Goal: Task Accomplishment & Management: Manage account settings

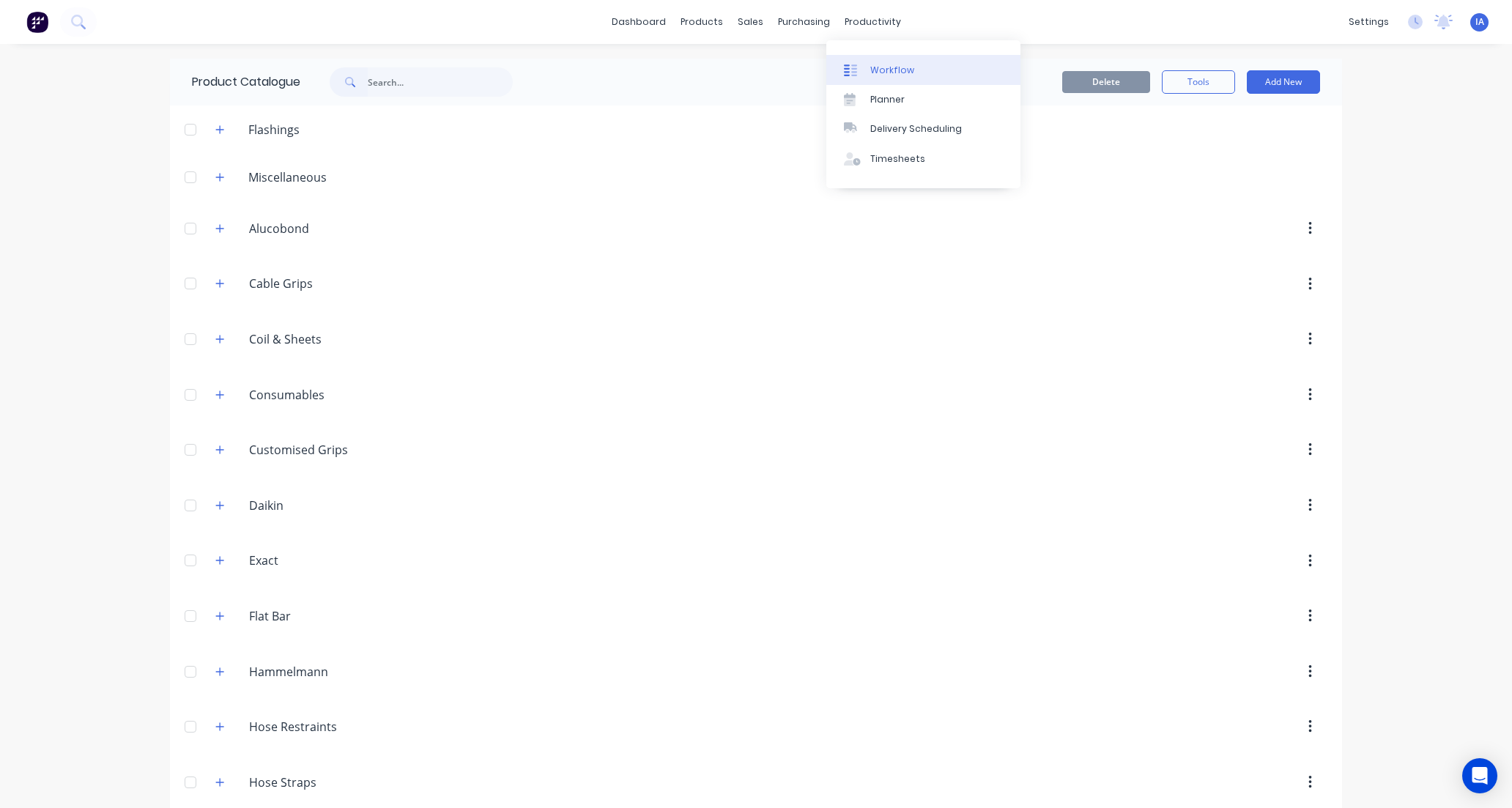
click at [885, 61] on link "Workflow" at bounding box center [924, 69] width 194 height 29
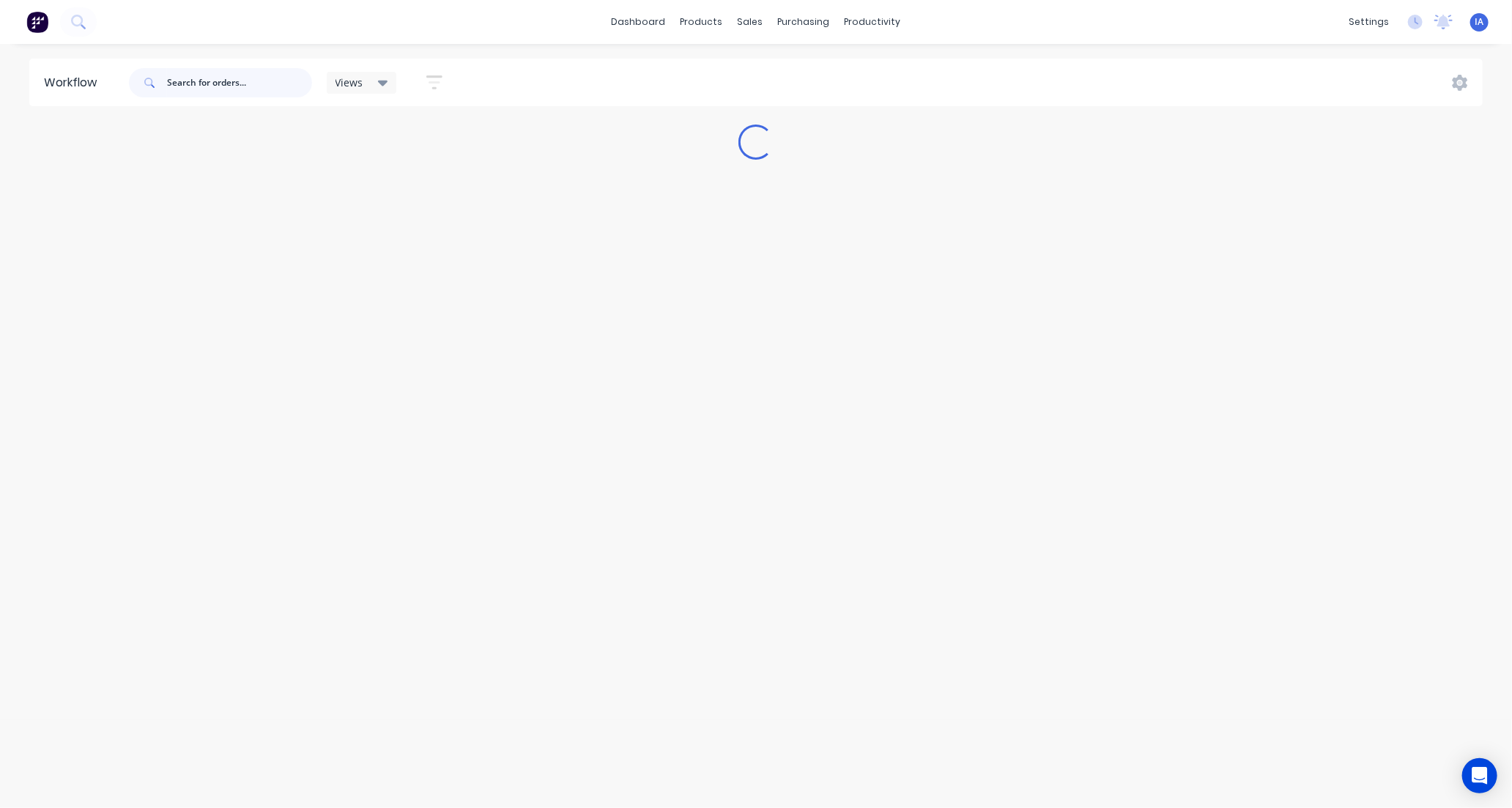
click at [173, 80] on input "text" at bounding box center [239, 82] width 145 height 29
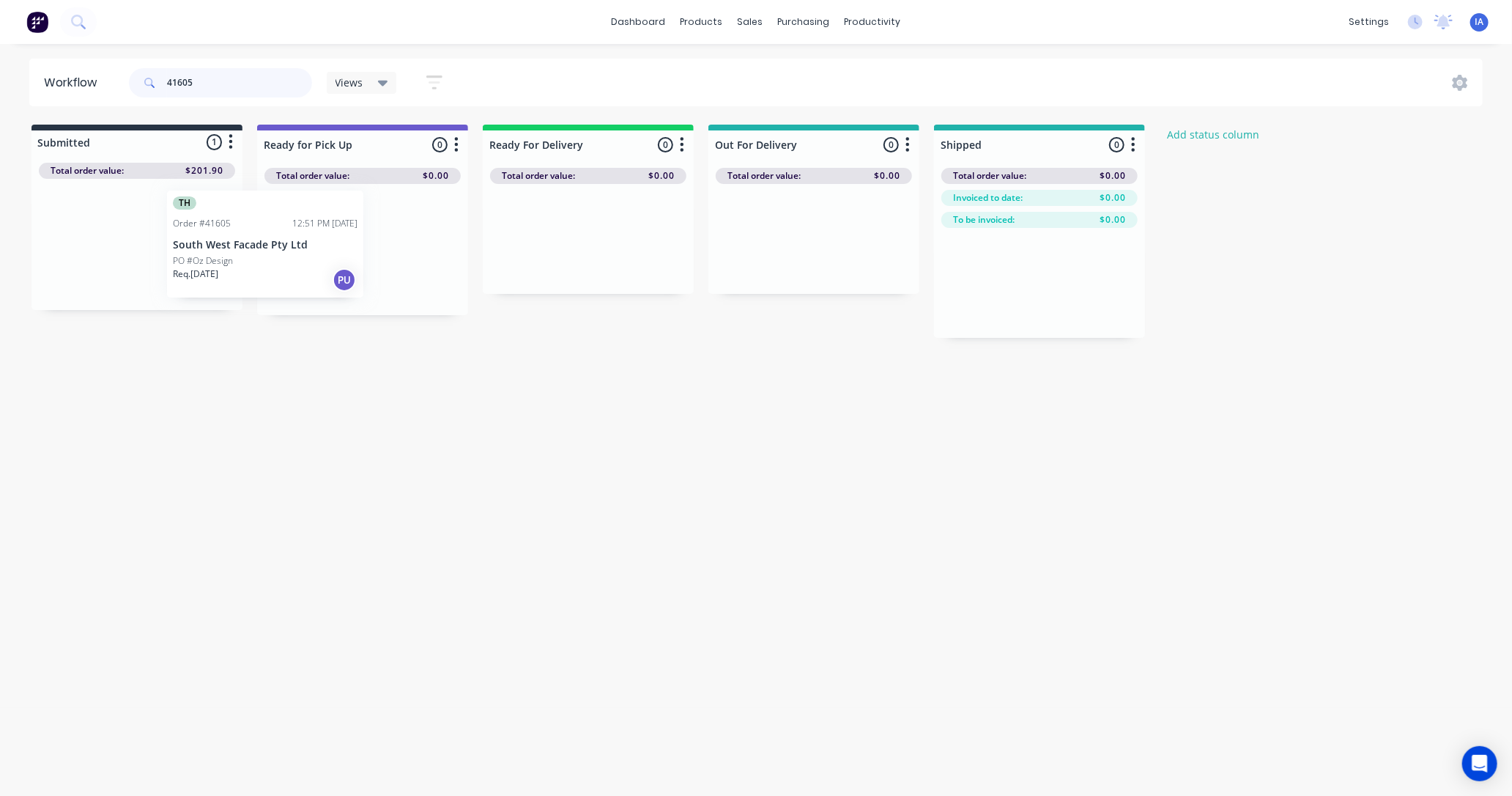
drag, startPoint x: 181, startPoint y: 251, endPoint x: 347, endPoint y: 251, distance: 166.0
click at [318, 251] on div "Submitted 1 Status colour #273444 hex #273444 Save Cancel Summaries Total order…" at bounding box center [786, 231] width 1594 height 214
click at [347, 251] on div at bounding box center [363, 250] width 211 height 132
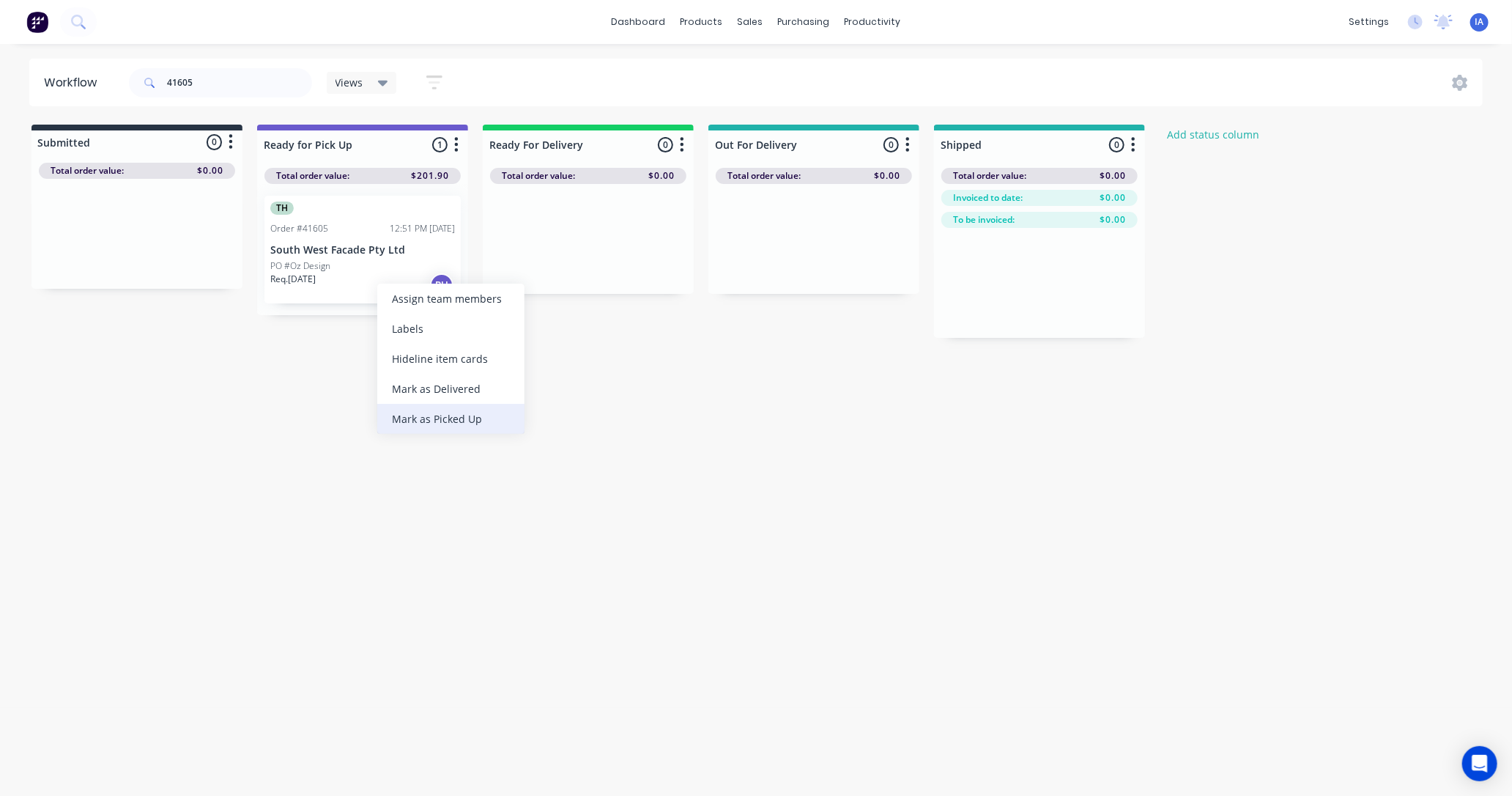
click at [395, 416] on div "Mark as Picked Up" at bounding box center [451, 419] width 147 height 30
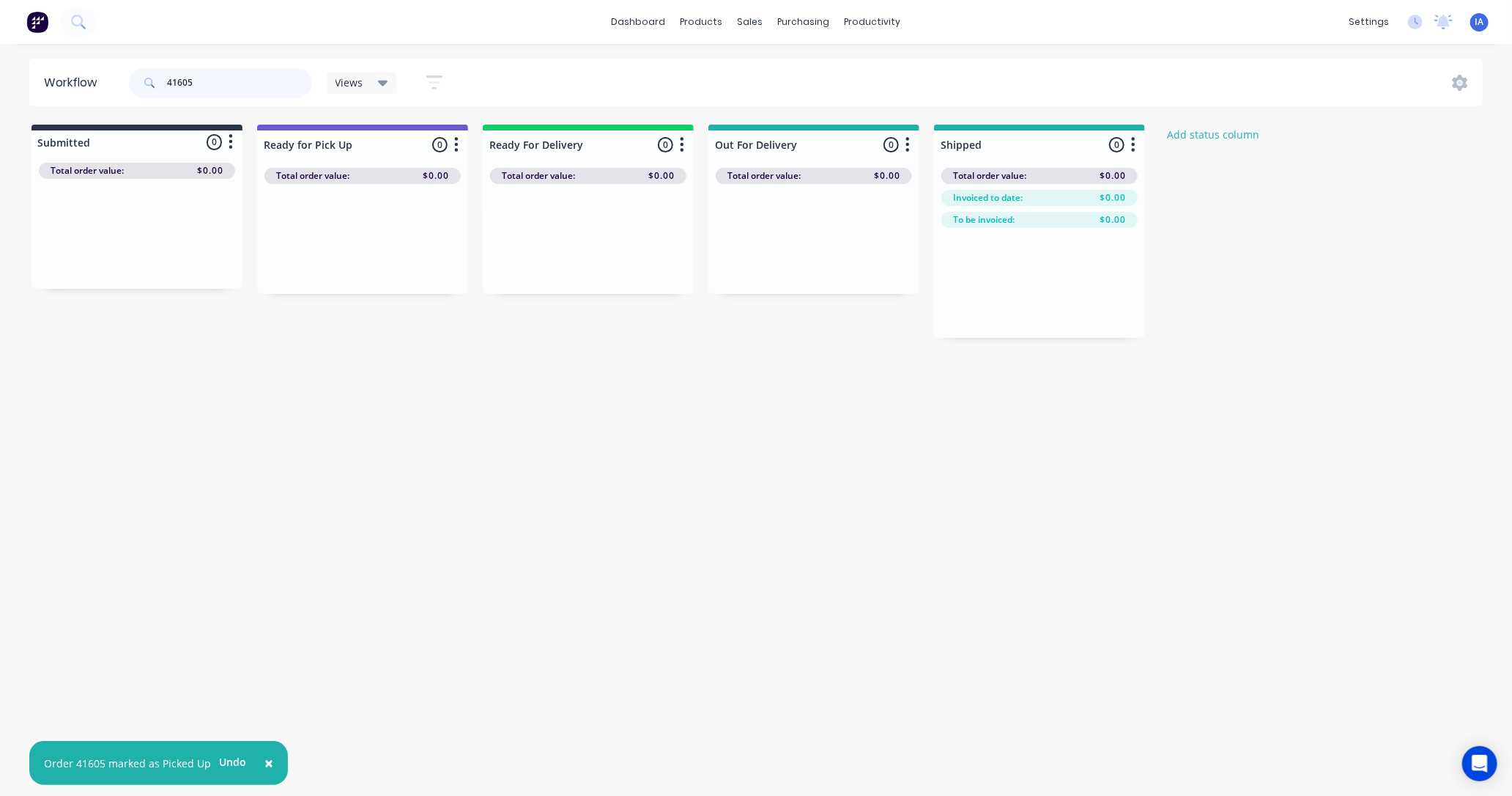
click at [228, 85] on input "41605" at bounding box center [239, 82] width 145 height 29
type input "4"
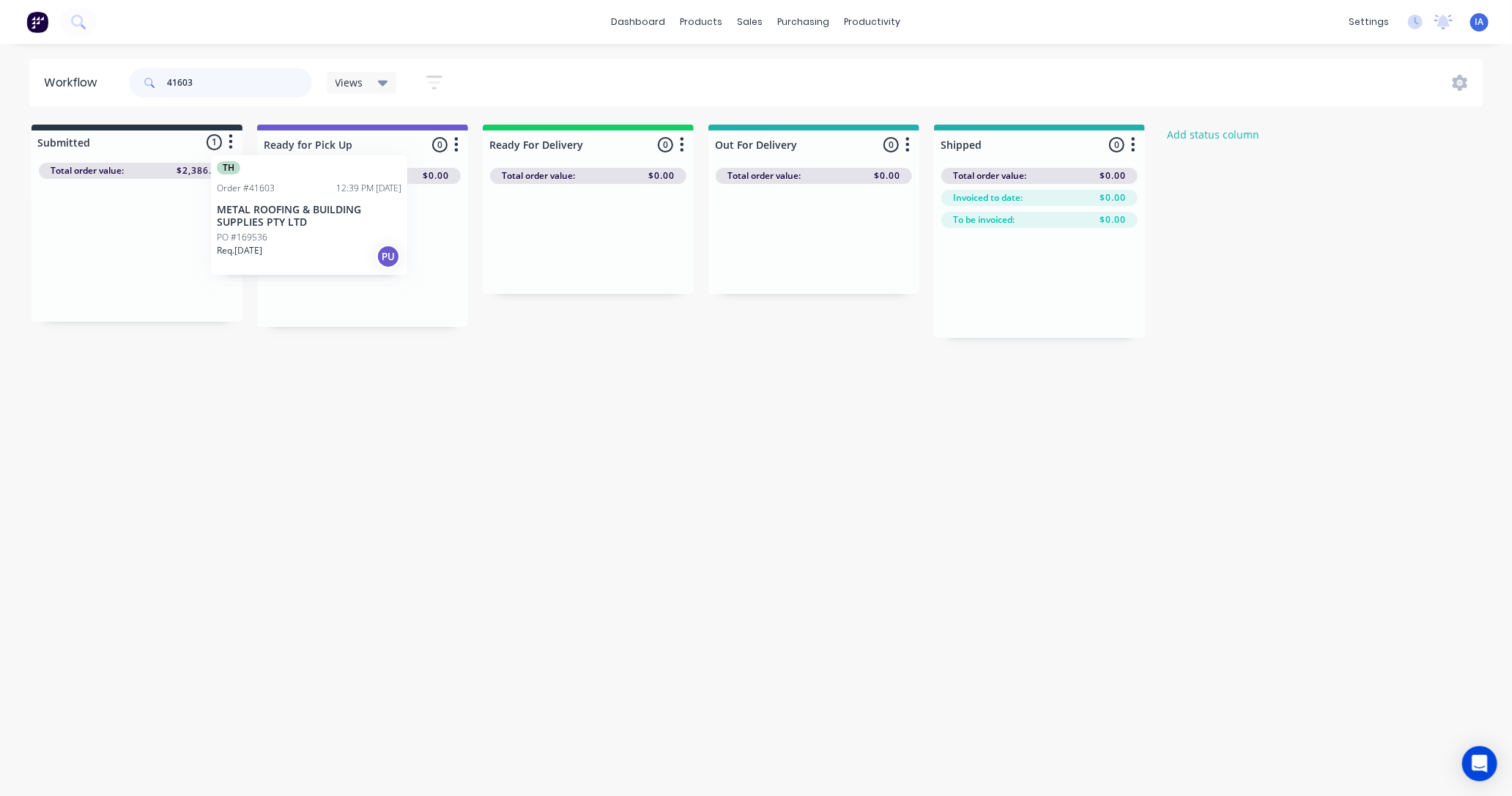
drag, startPoint x: 173, startPoint y: 275, endPoint x: 348, endPoint y: 239, distance: 178.7
click at [348, 239] on div "Submitted 1 Status colour #273444 hex #273444 Save Cancel Summaries Total order…" at bounding box center [786, 231] width 1594 height 214
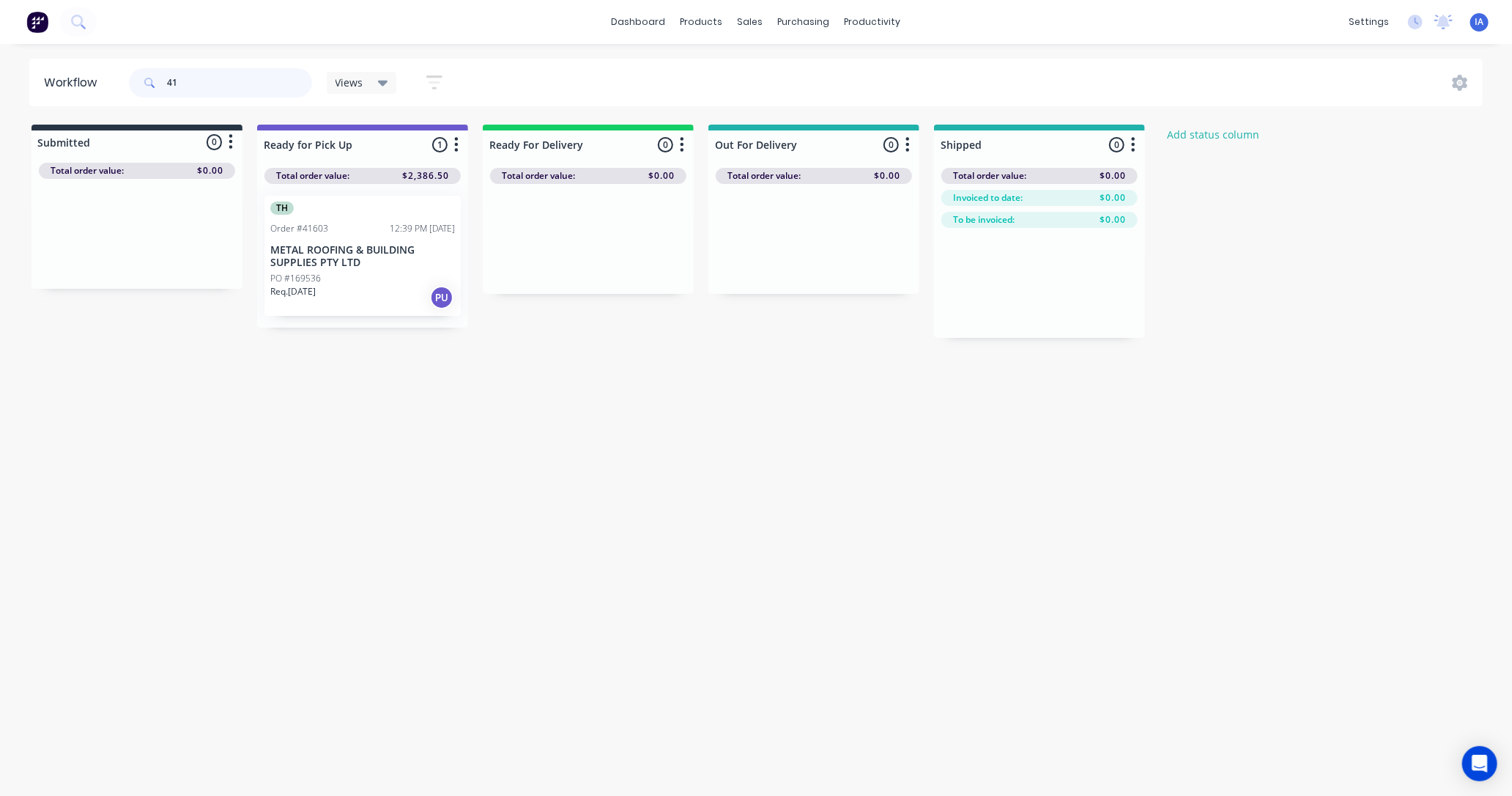
type input "4"
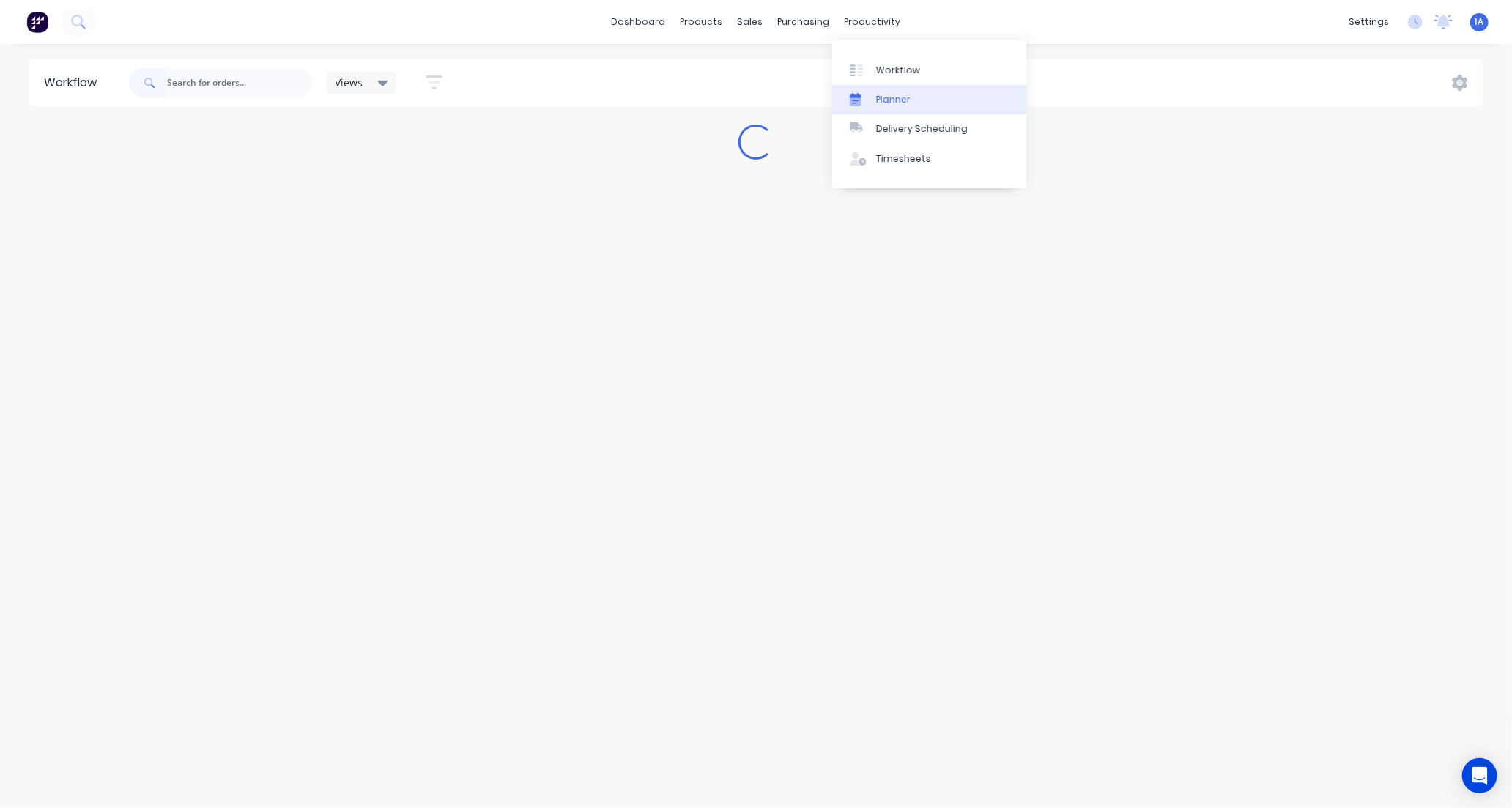
click at [916, 96] on link "Planner" at bounding box center [930, 99] width 194 height 29
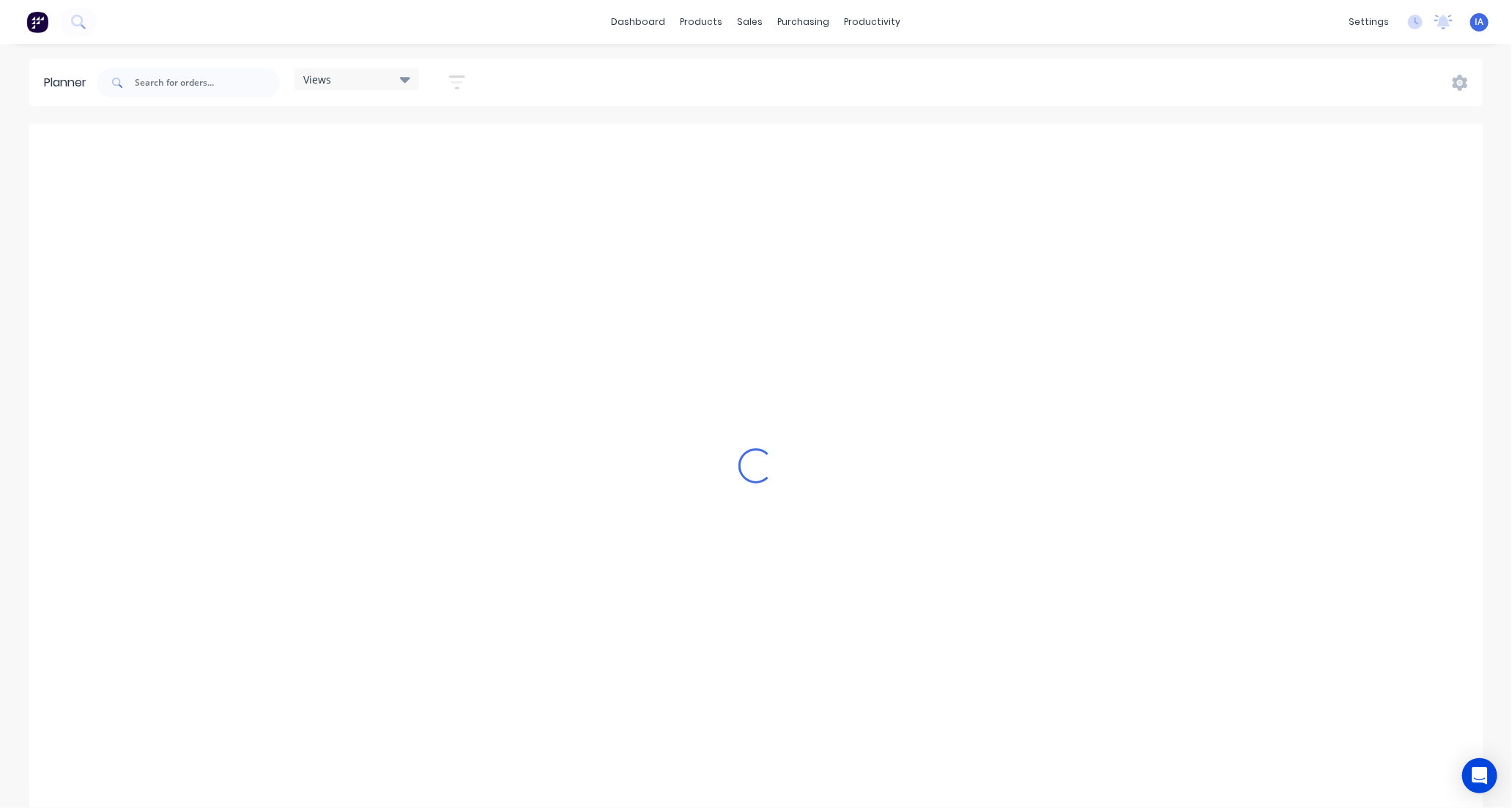
scroll to position [0, 3049]
click at [204, 76] on input "text" at bounding box center [207, 82] width 145 height 29
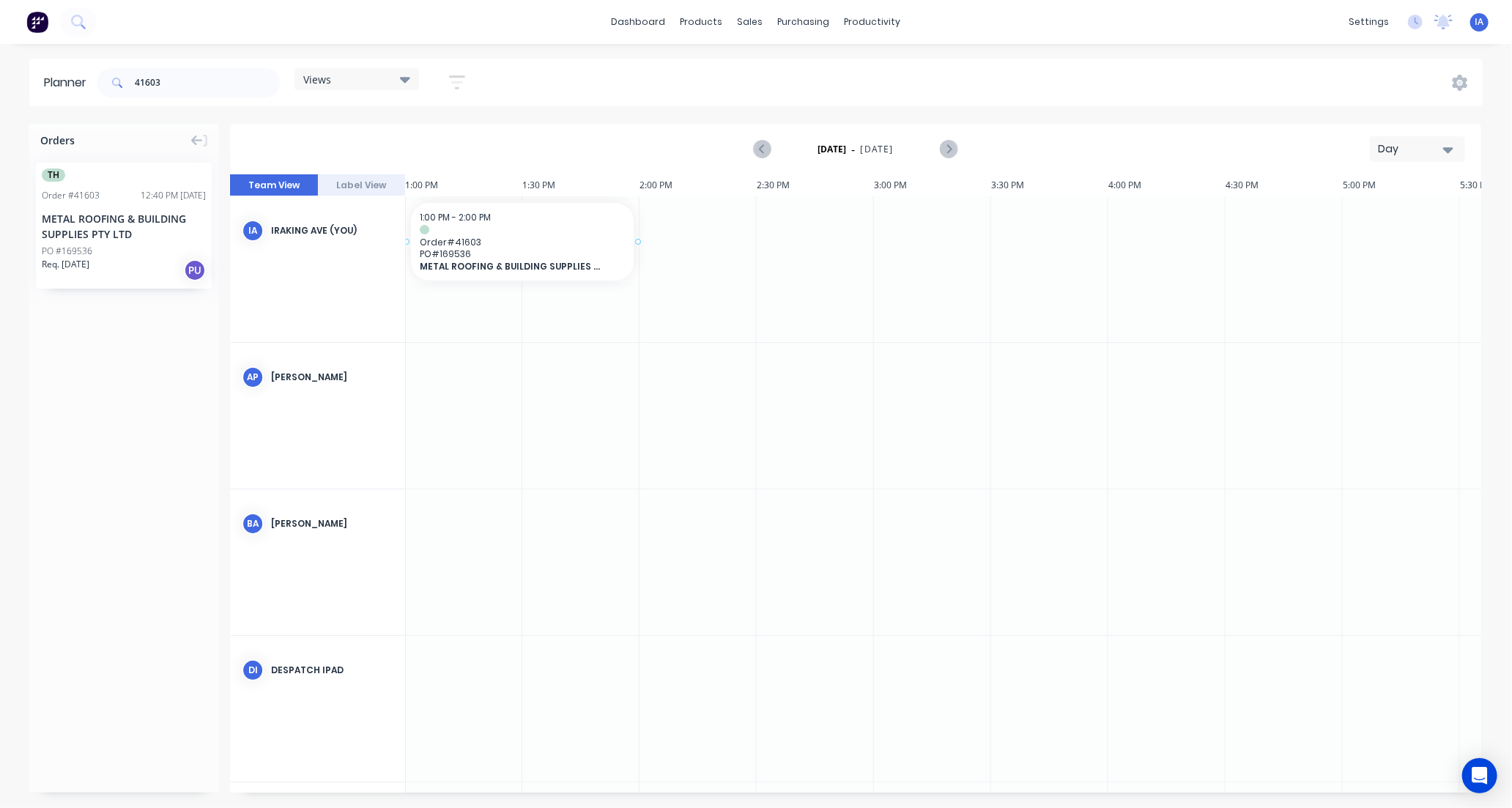
scroll to position [0, 3006]
drag, startPoint x: 162, startPoint y: 250, endPoint x: 475, endPoint y: 222, distance: 314.2
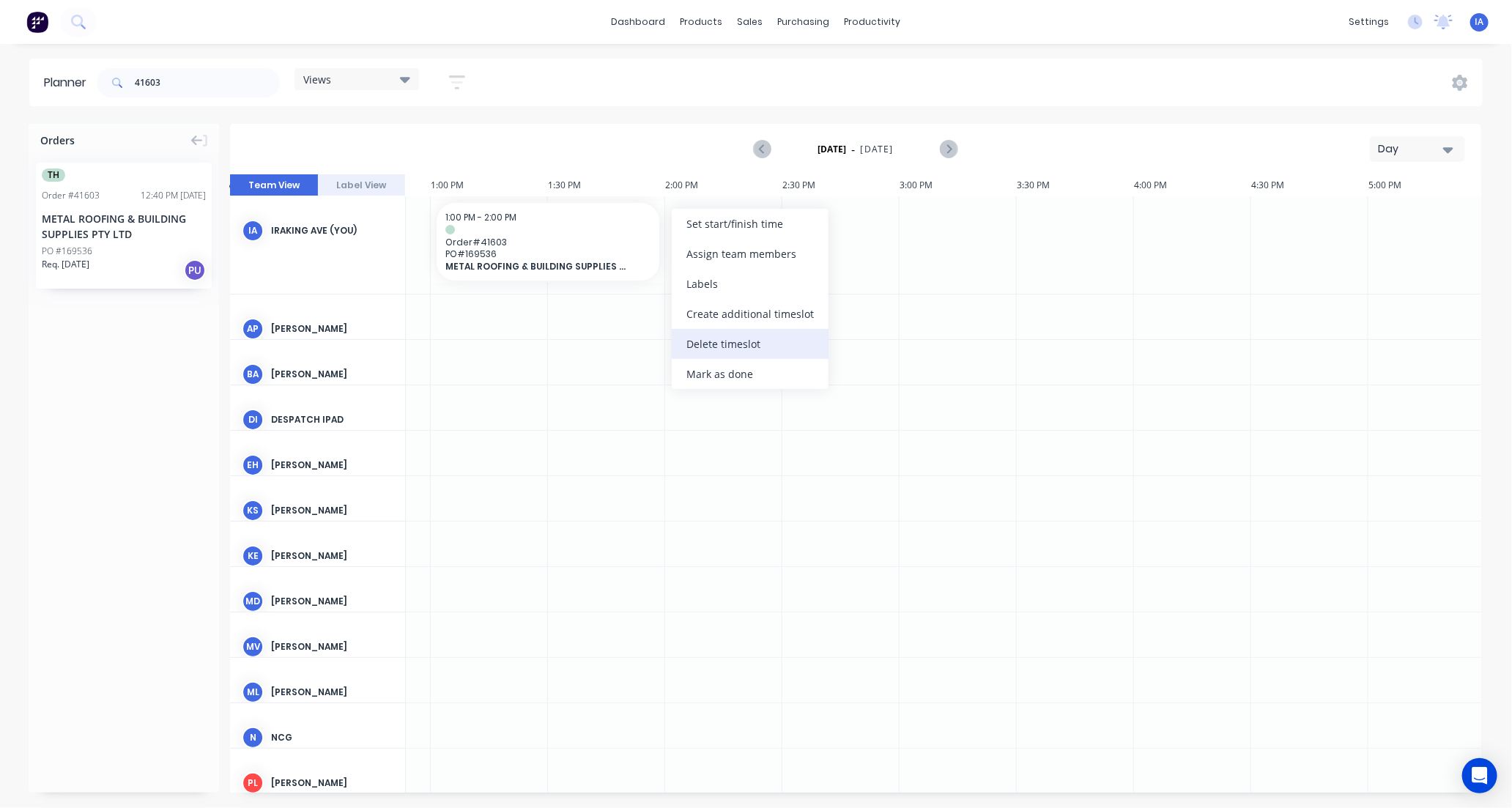
scroll to position [0, 3049]
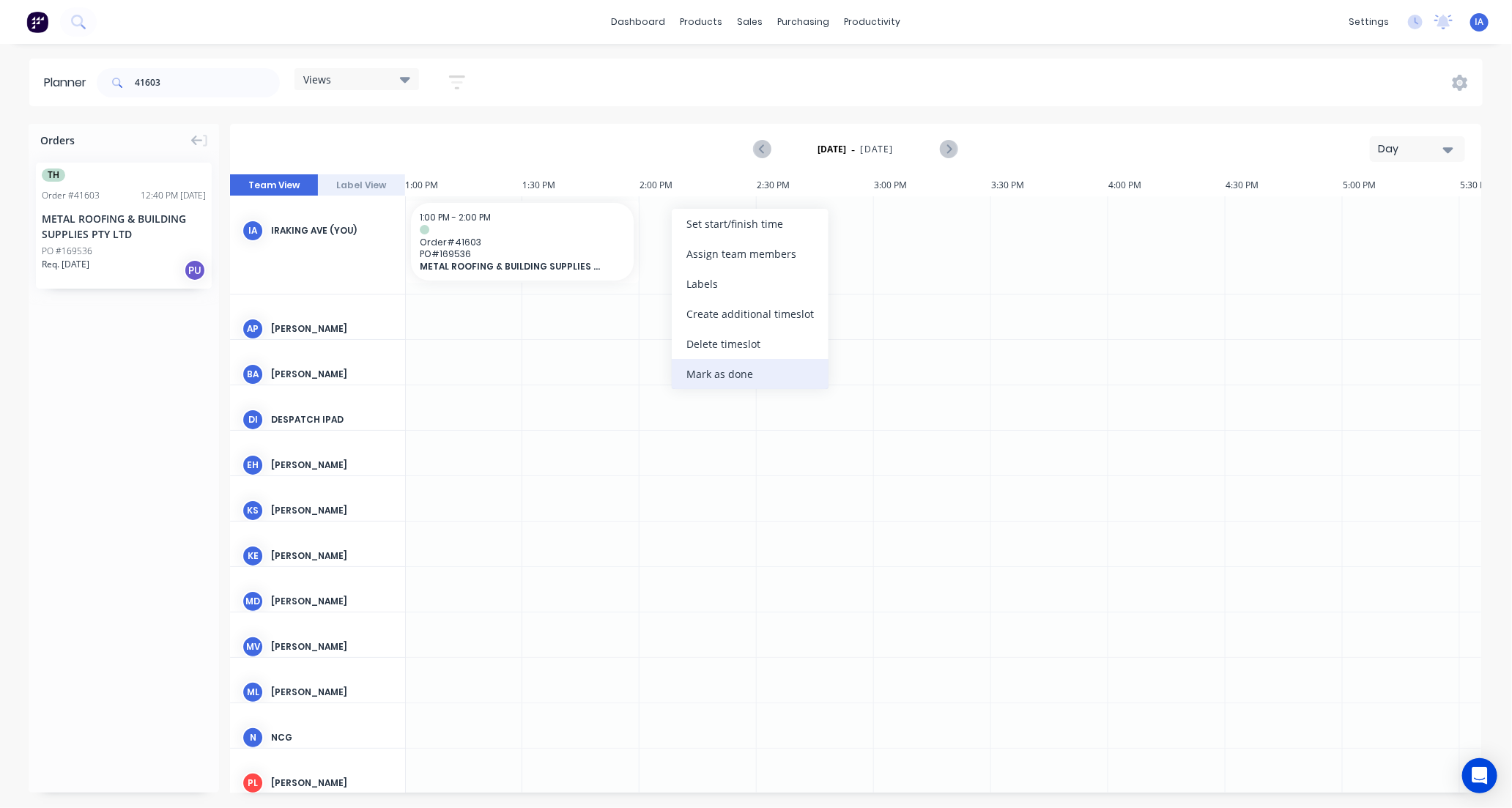
click at [713, 372] on div "Mark as done" at bounding box center [750, 374] width 157 height 30
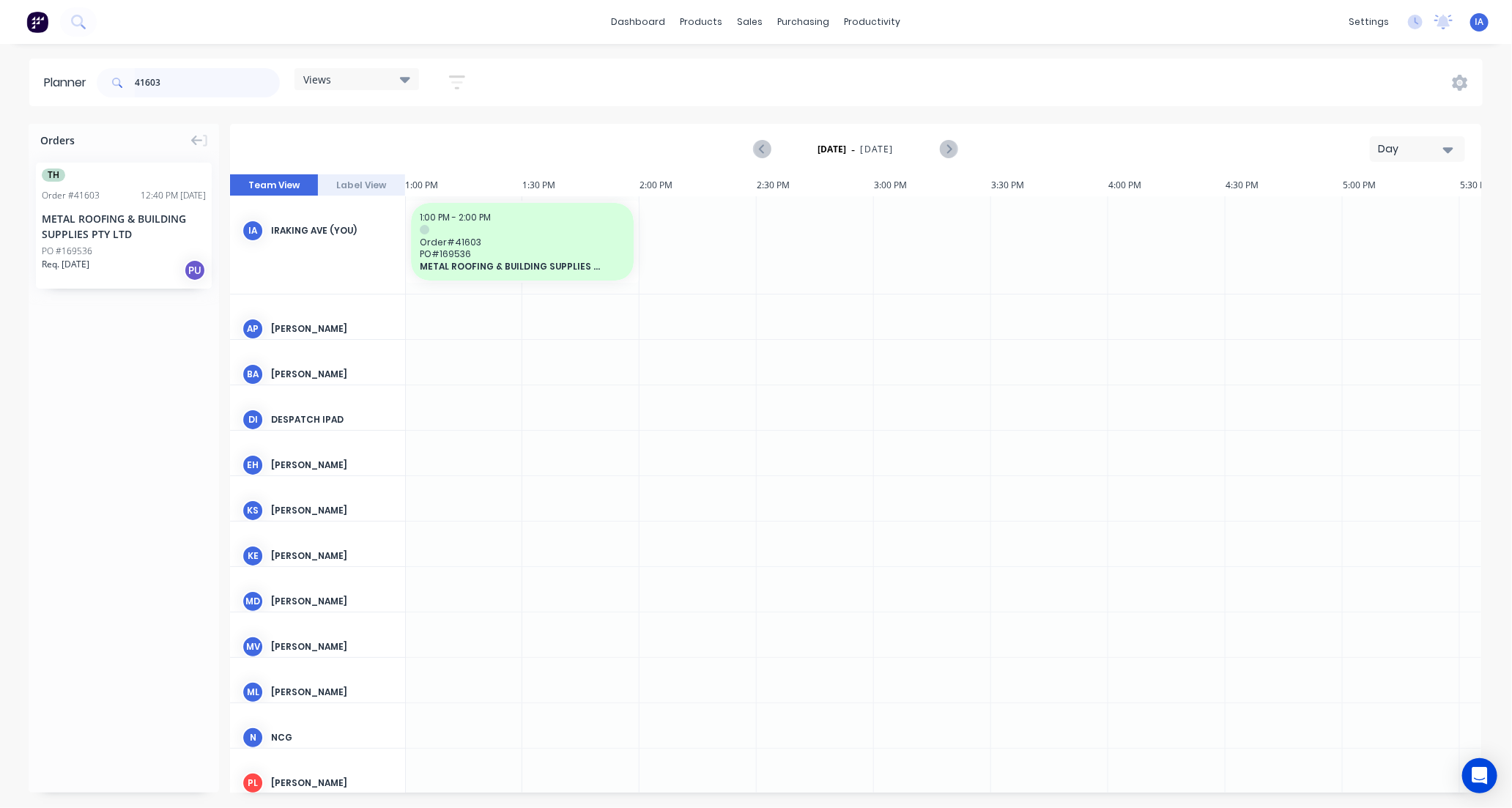
click at [183, 83] on input "41603" at bounding box center [207, 82] width 145 height 29
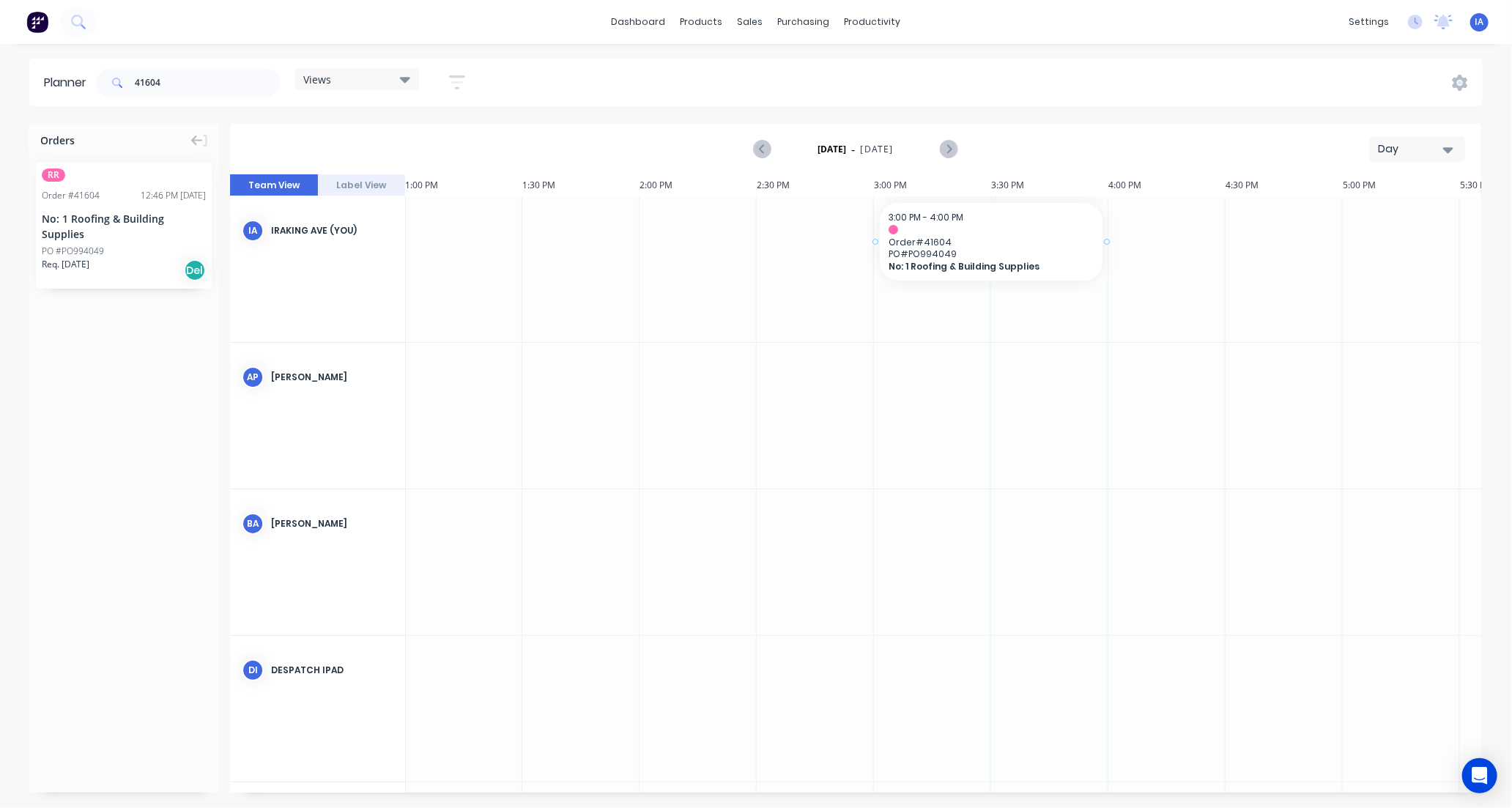
drag, startPoint x: 168, startPoint y: 224, endPoint x: 940, endPoint y: 238, distance: 772.1
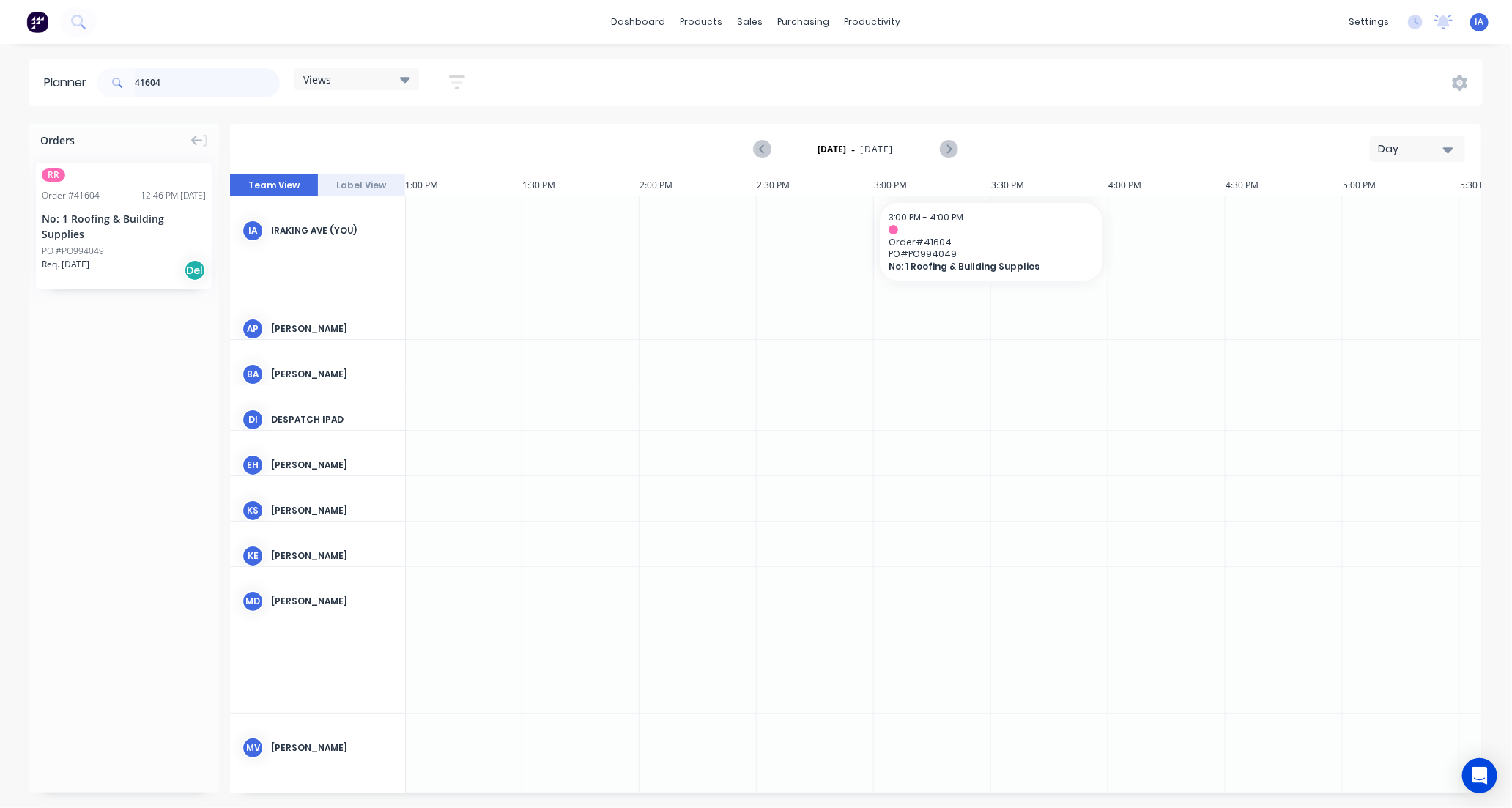
click at [177, 79] on input "41604" at bounding box center [207, 82] width 145 height 29
type input "4"
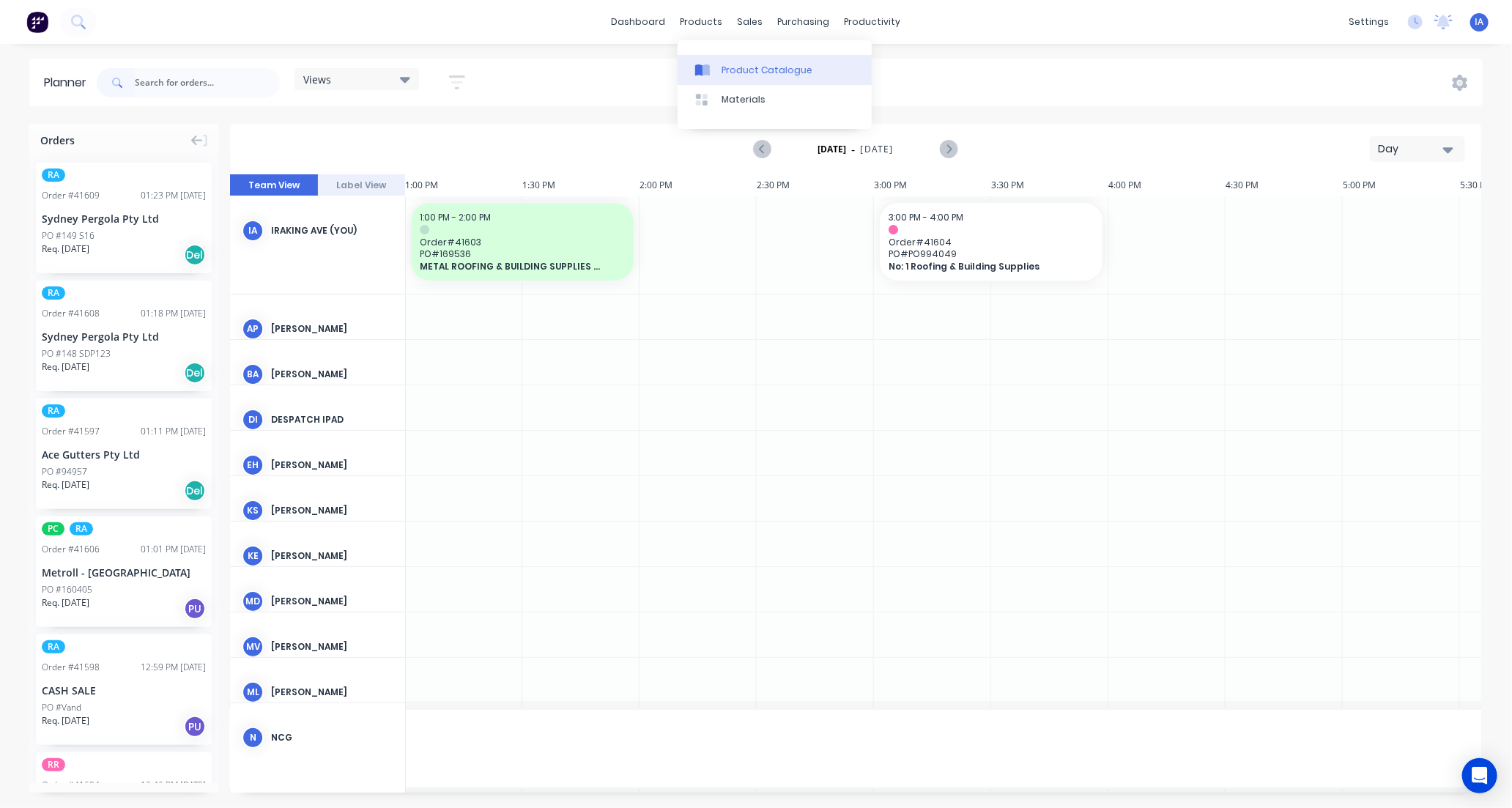
click at [746, 69] on div "Product Catalogue" at bounding box center [767, 70] width 90 height 13
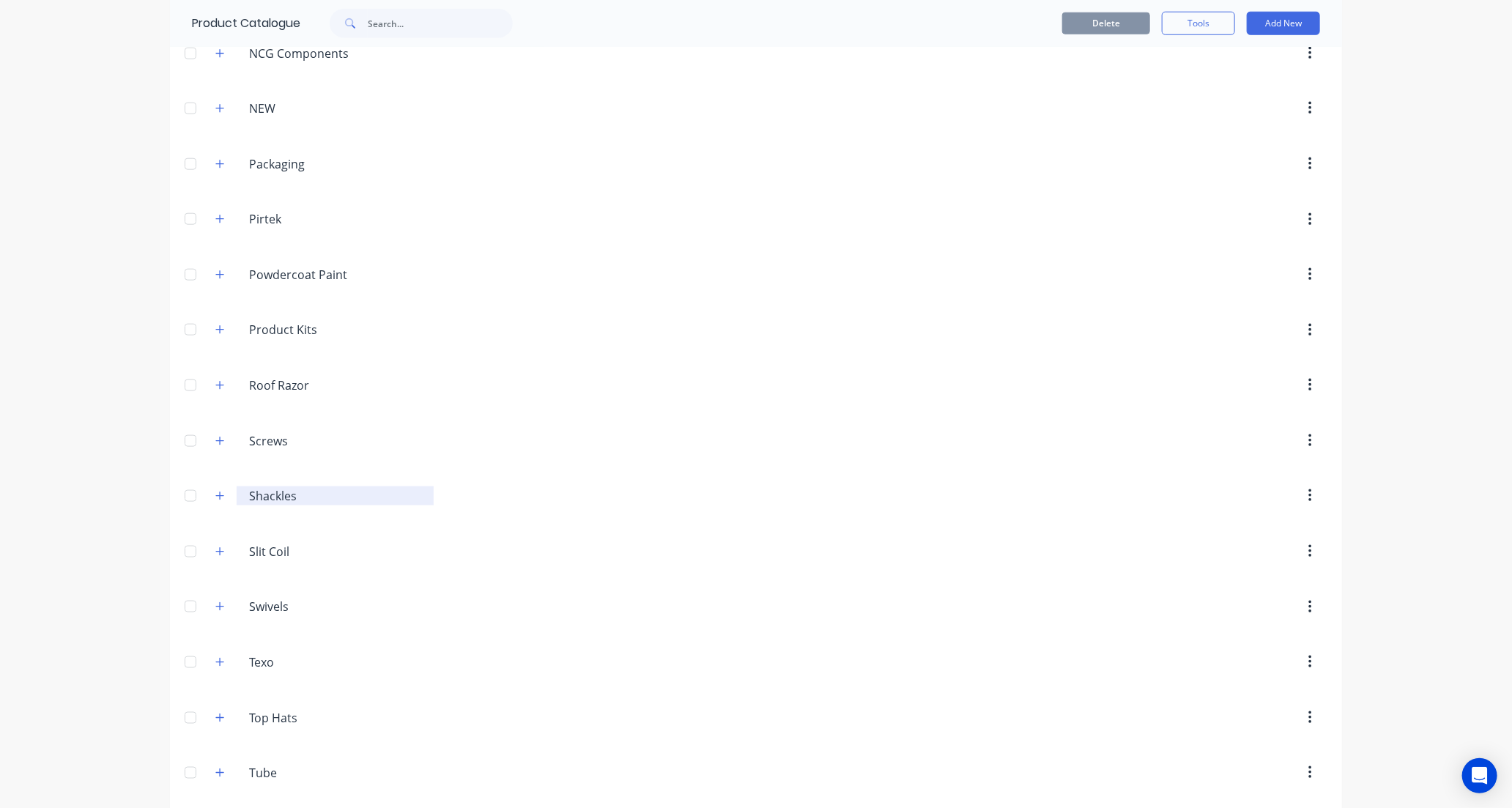
scroll to position [1058, 0]
click at [211, 553] on button "button" at bounding box center [220, 555] width 18 height 18
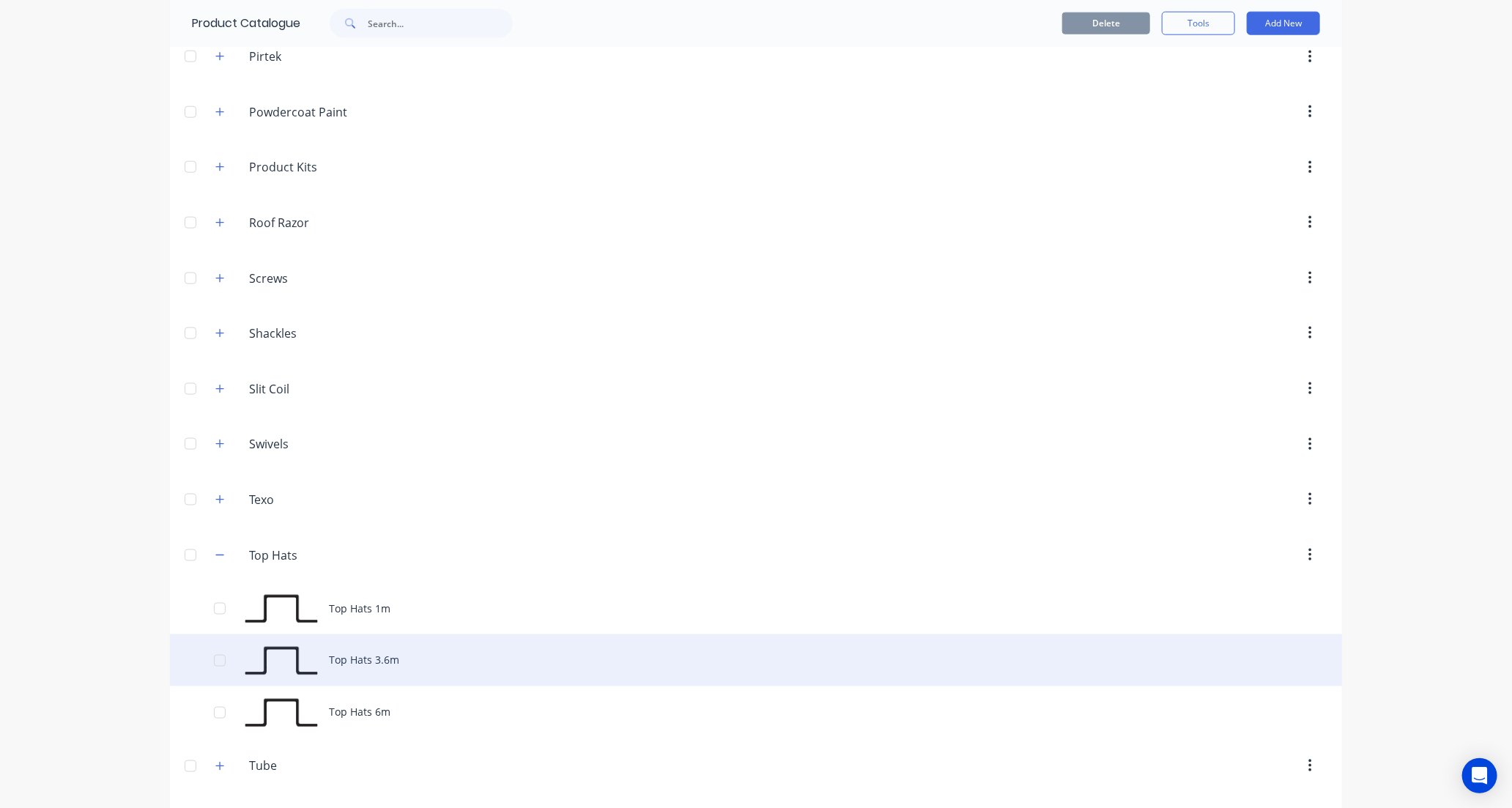
click at [366, 670] on div "Top Hats 3.6m" at bounding box center [756, 661] width 1173 height 52
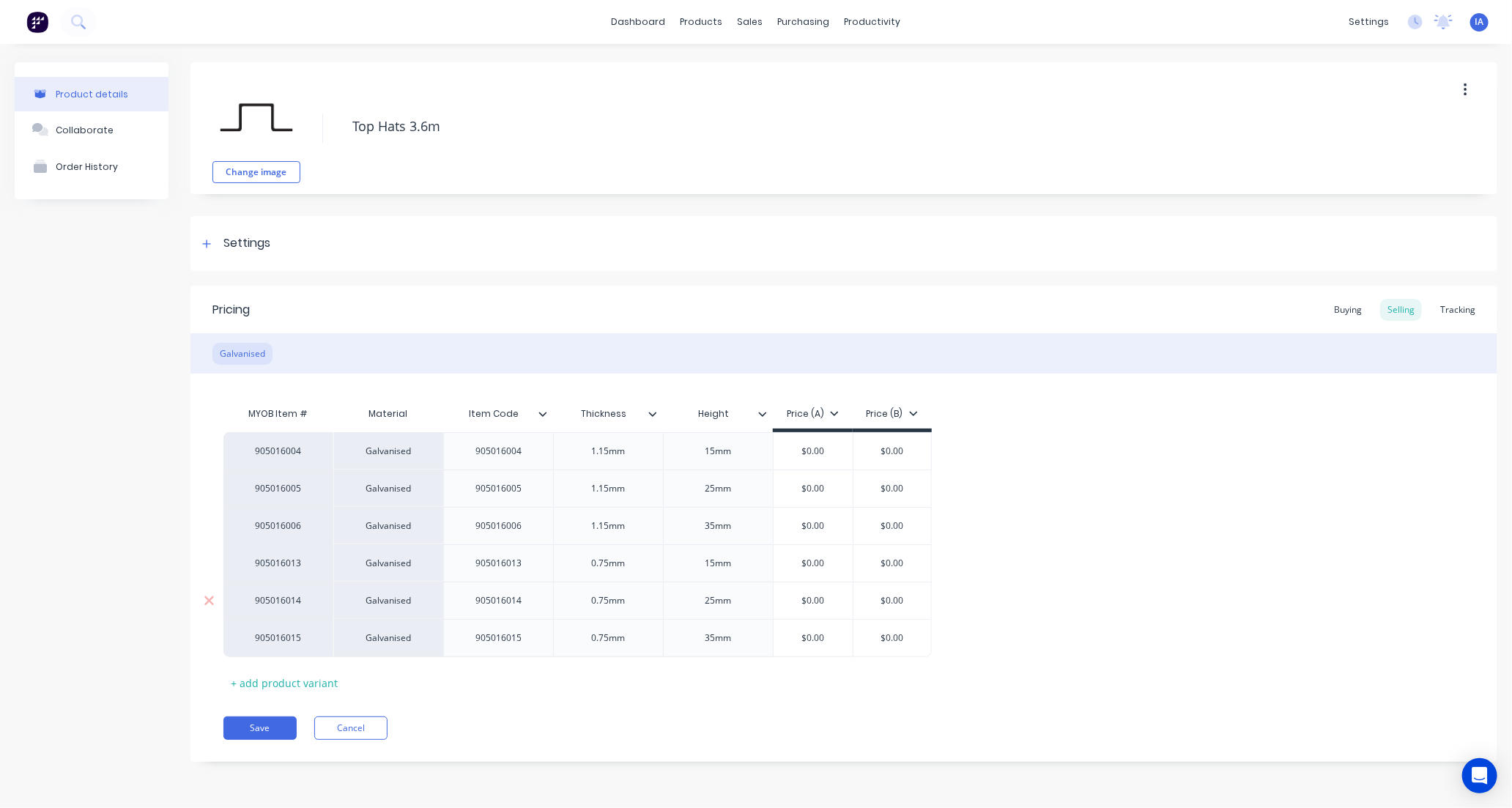
type textarea "x"
click at [1458, 307] on div "Tracking" at bounding box center [1458, 310] width 49 height 22
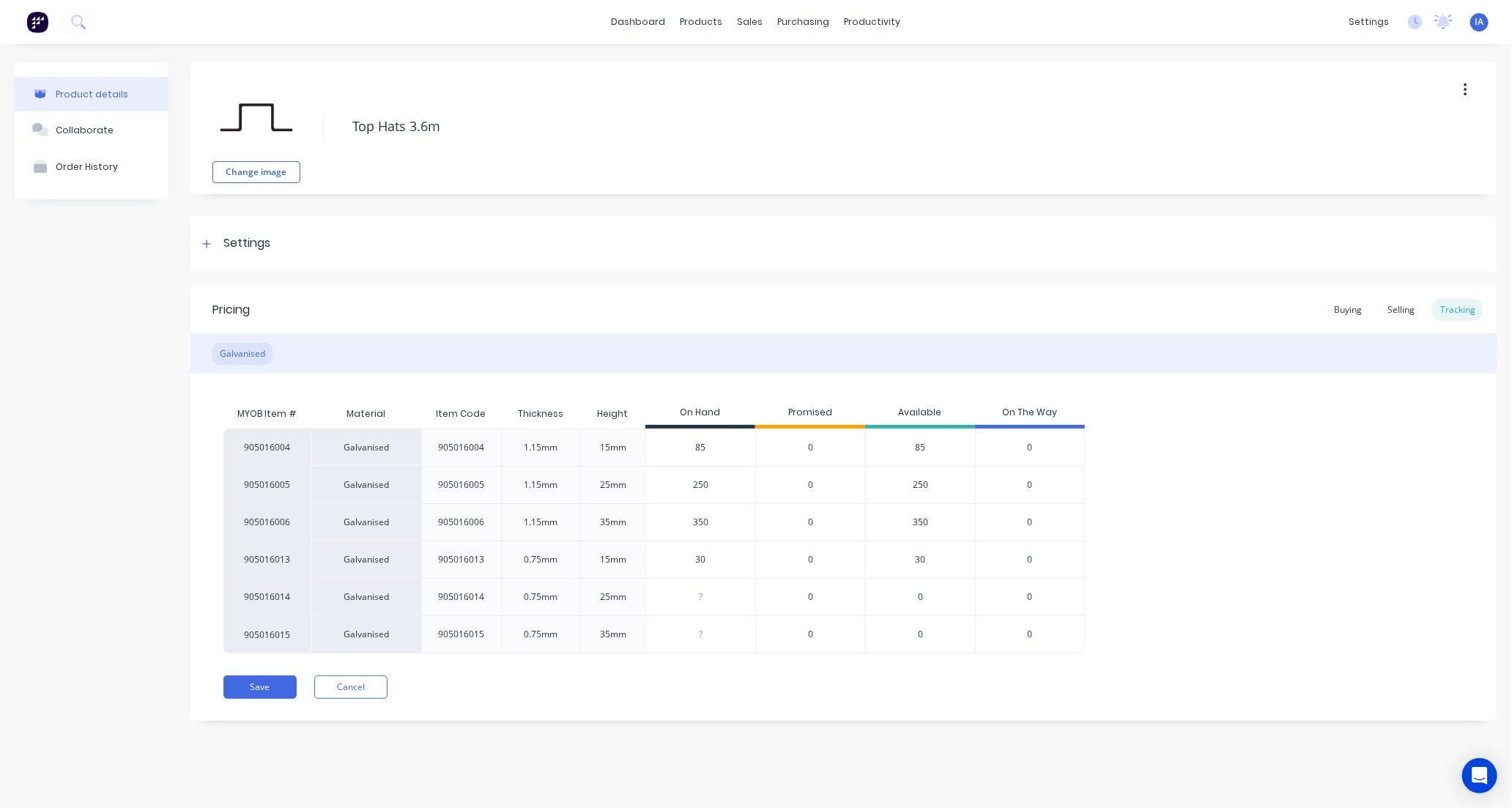
click at [684, 445] on input "85" at bounding box center [701, 448] width 109 height 13
type input "5"
type textarea "x"
type input "50"
type textarea "x"
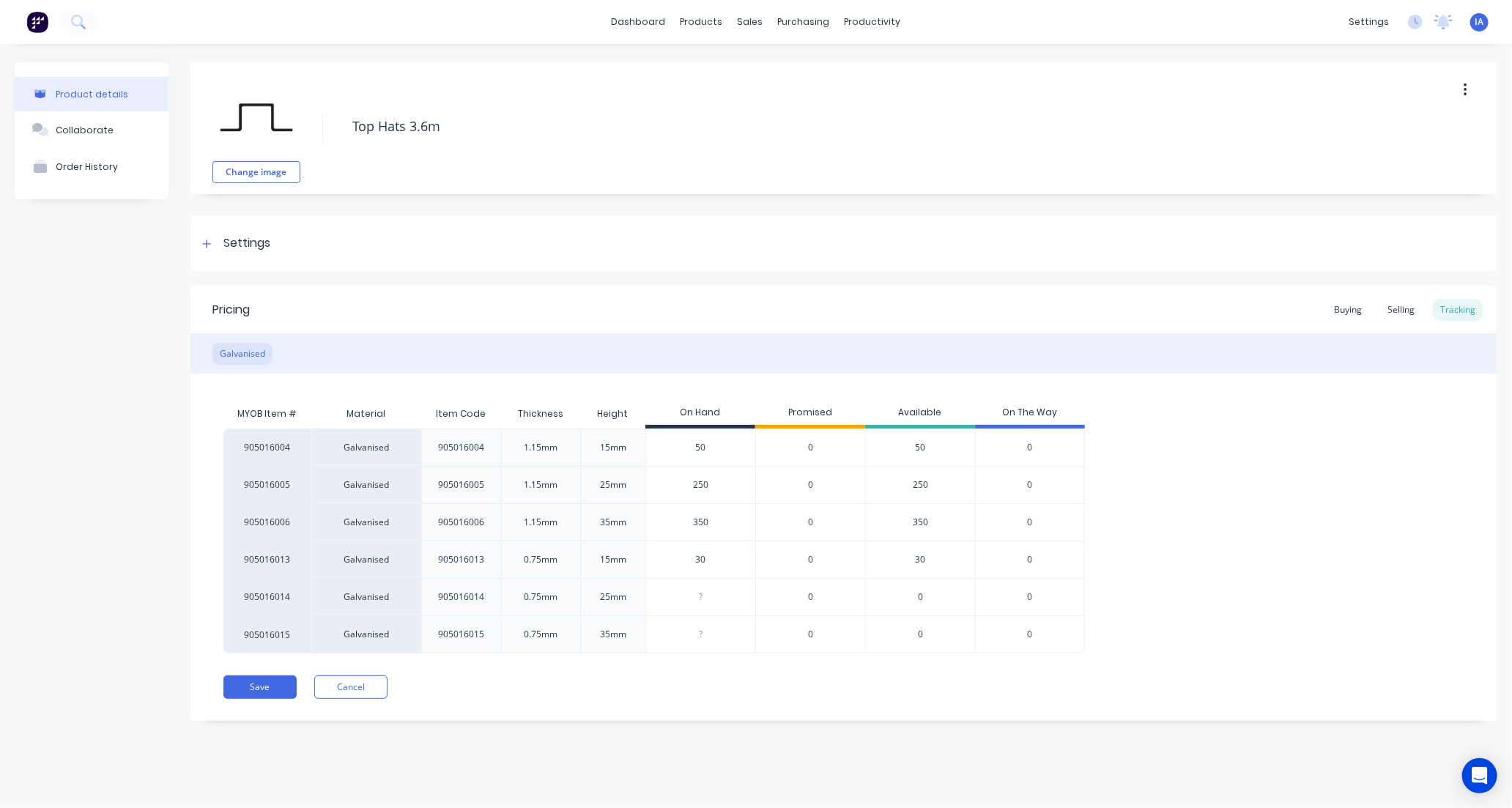
type input "50"
click at [1280, 494] on div "905016004 Galvanised 905016004 1.15mm 15mm 50 50 0 50 0 905016005 Galvanised 90…" at bounding box center [844, 541] width 1241 height 225
click at [273, 684] on button "Save" at bounding box center [260, 687] width 73 height 23
type textarea "x"
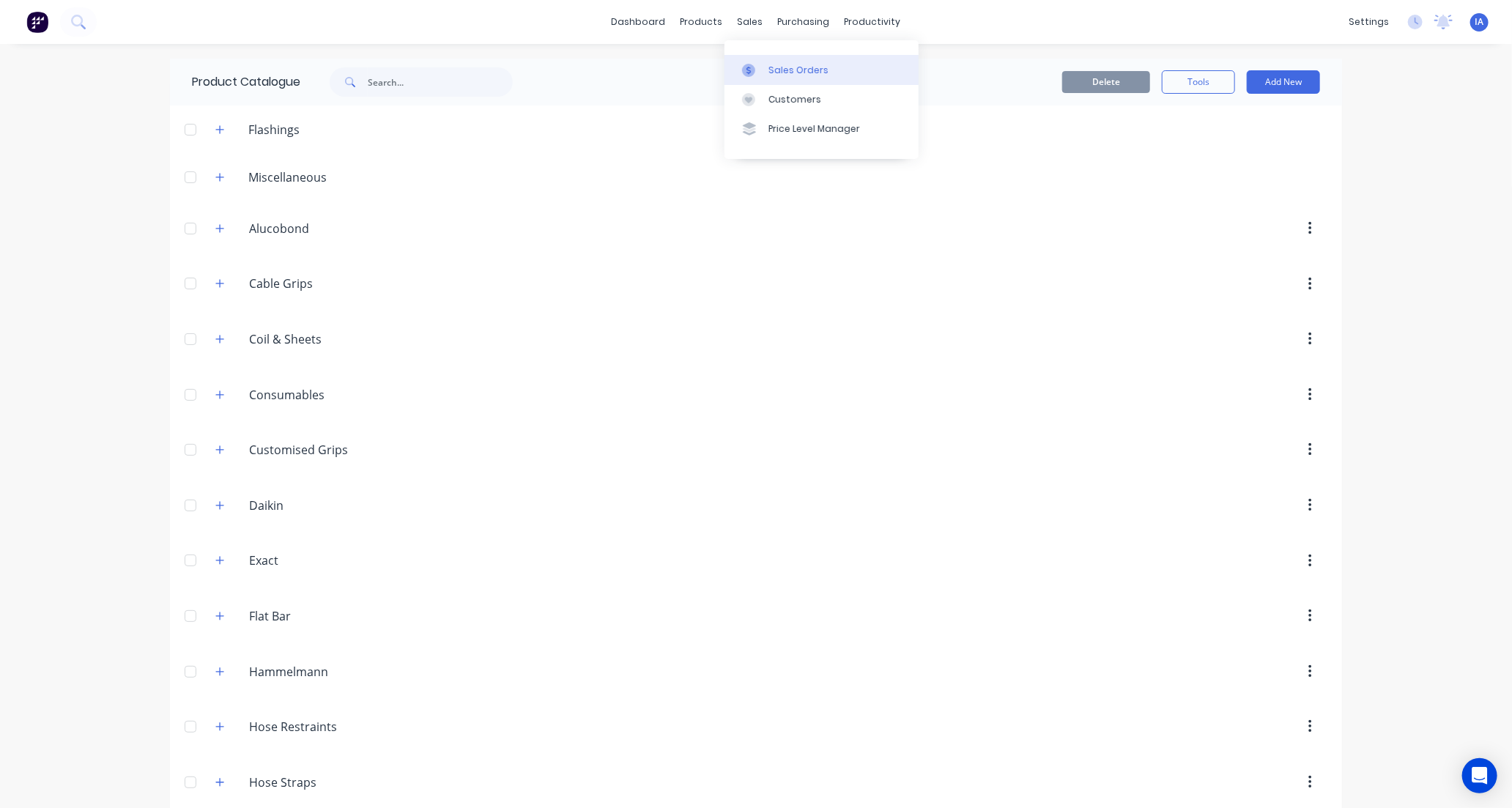
click at [797, 67] on div "Sales Orders" at bounding box center [799, 70] width 60 height 13
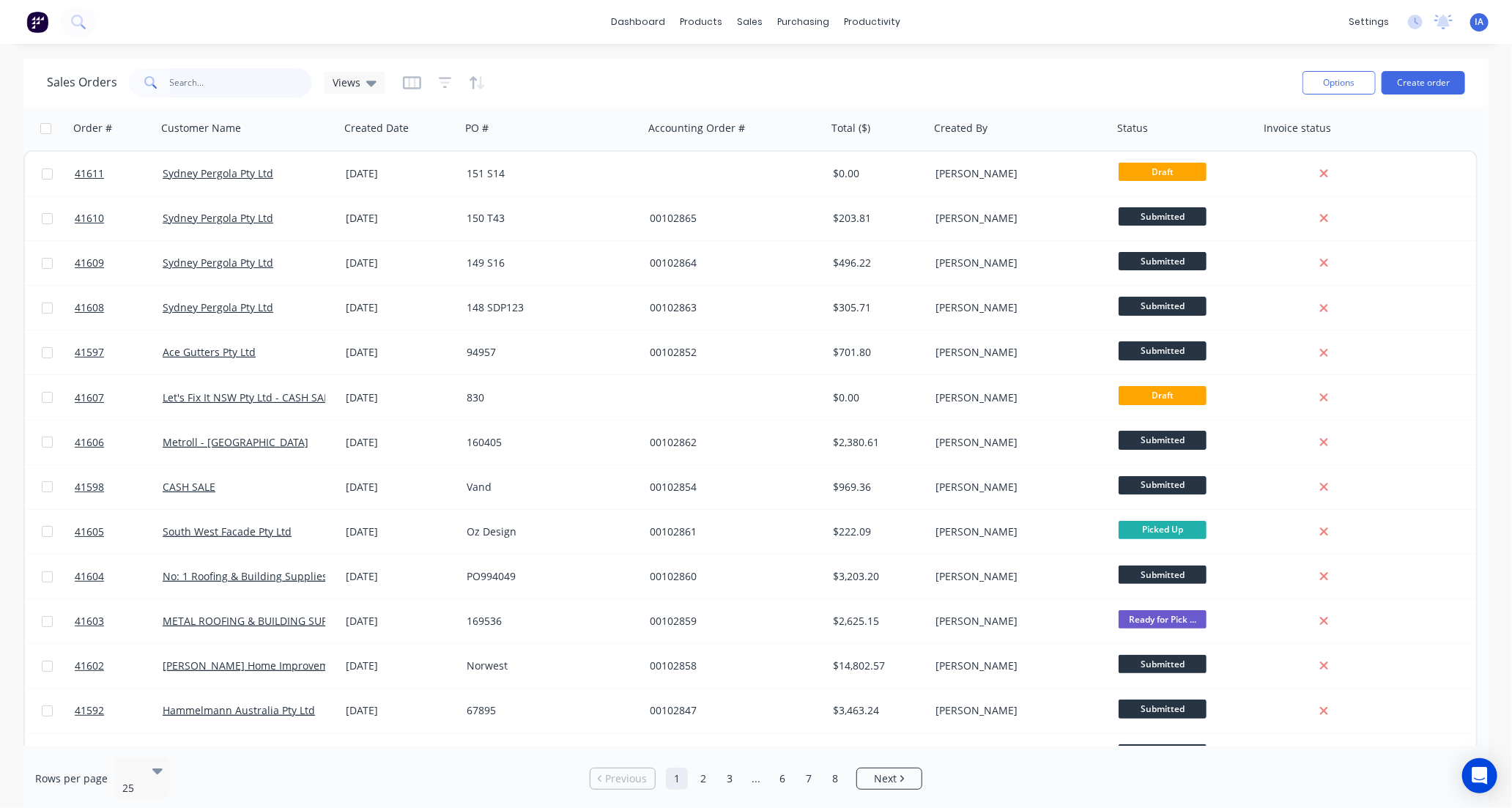
click at [223, 77] on input "text" at bounding box center [241, 82] width 143 height 29
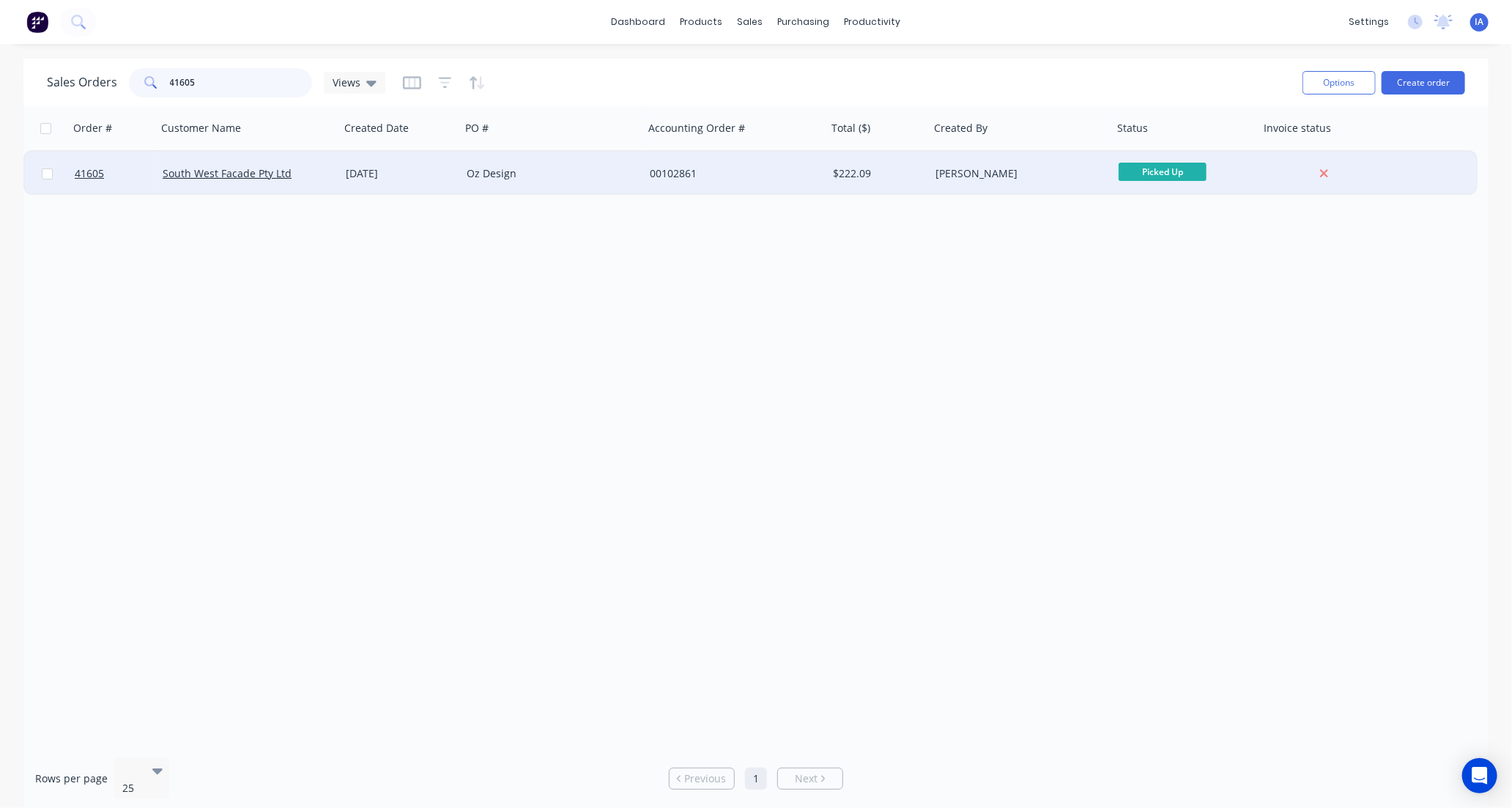
type input "41605"
click at [401, 184] on div "[DATE]" at bounding box center [400, 173] width 121 height 44
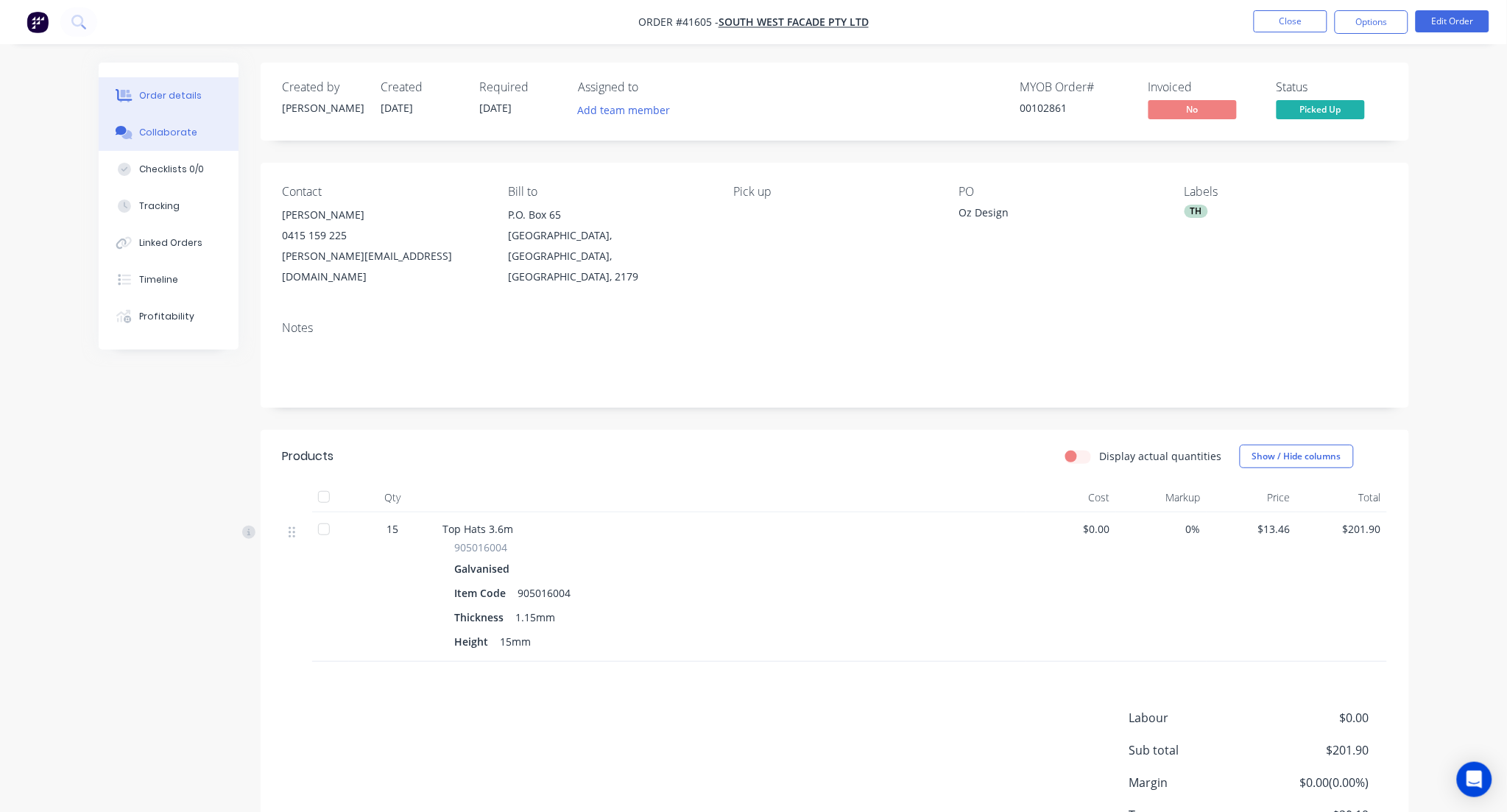
click at [197, 130] on button "Collaborate" at bounding box center [168, 133] width 140 height 37
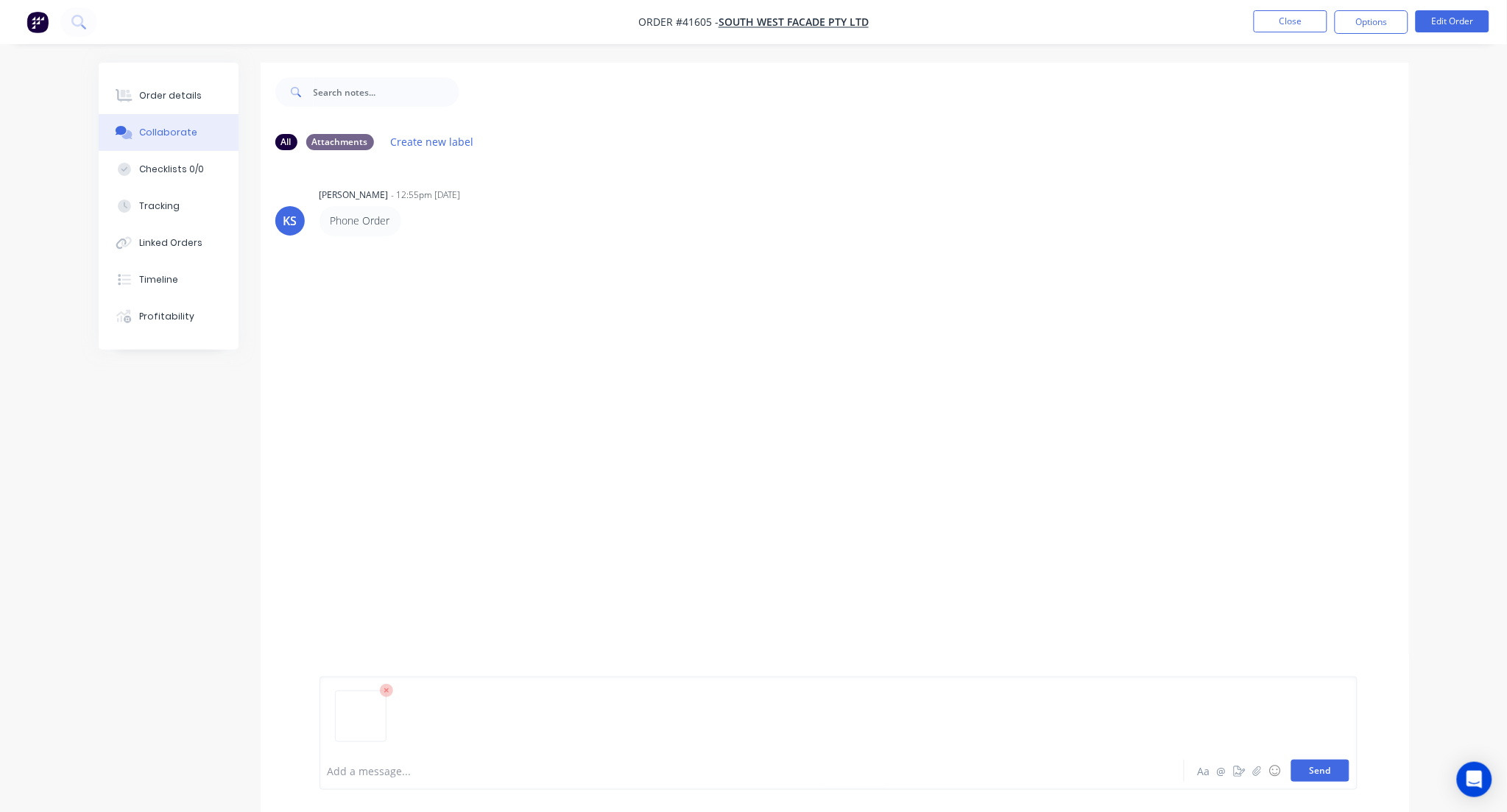
click at [1319, 775] on button "Send" at bounding box center [1319, 771] width 58 height 22
click at [1292, 22] on button "Close" at bounding box center [1290, 21] width 73 height 22
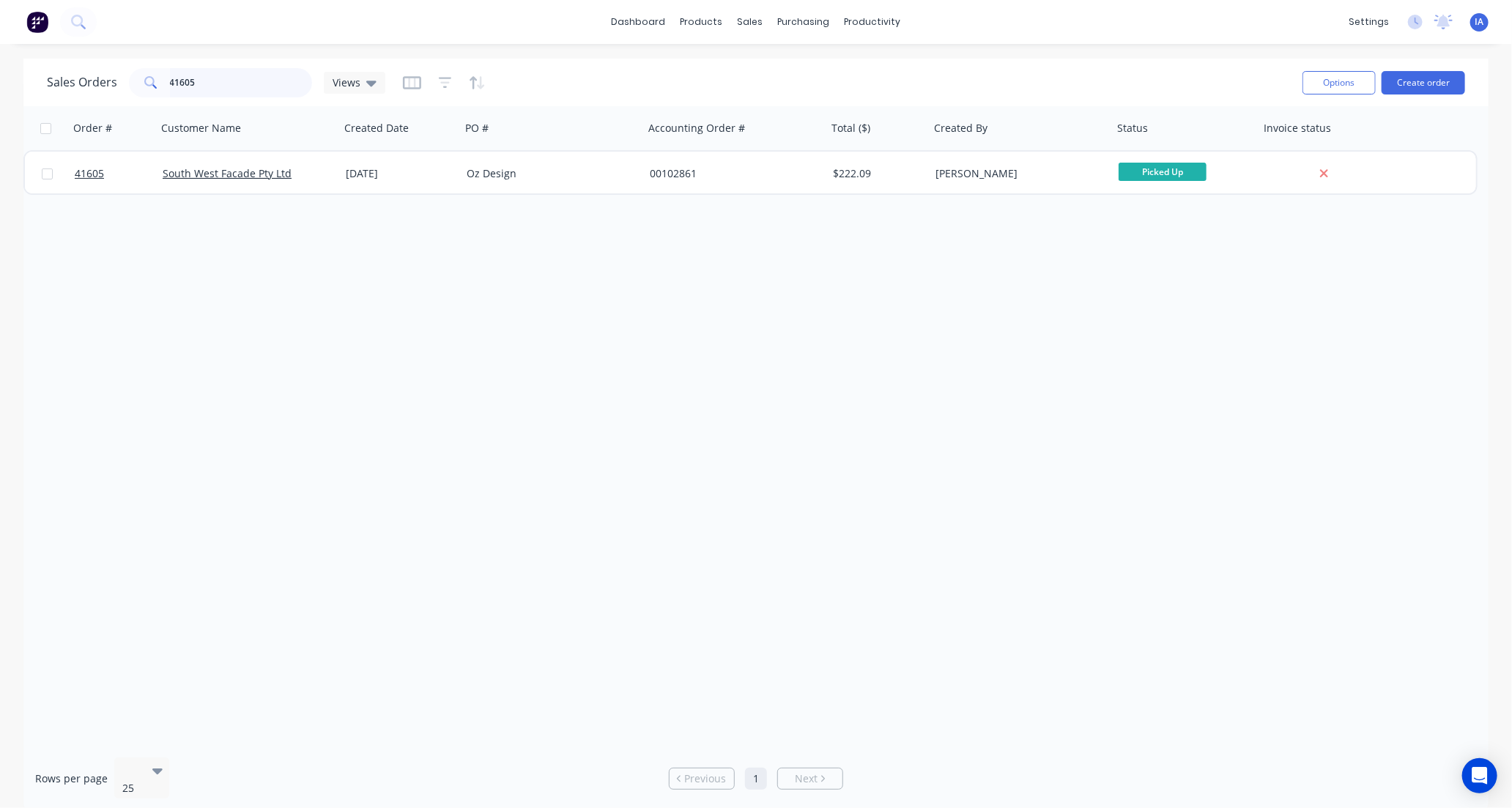
click at [227, 77] on input "41605" at bounding box center [241, 82] width 143 height 29
type input "4"
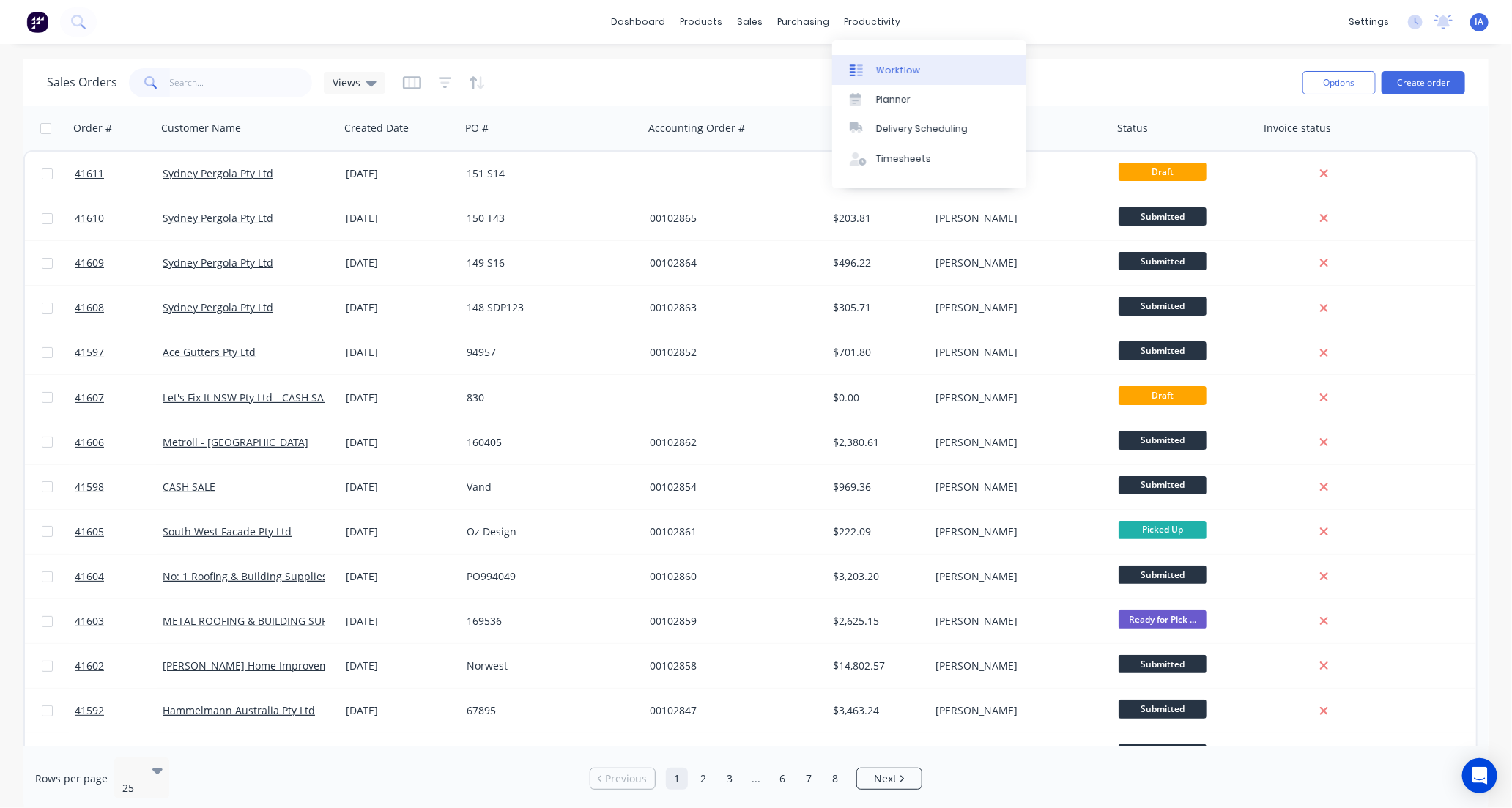
click at [904, 70] on div "Workflow" at bounding box center [898, 70] width 44 height 13
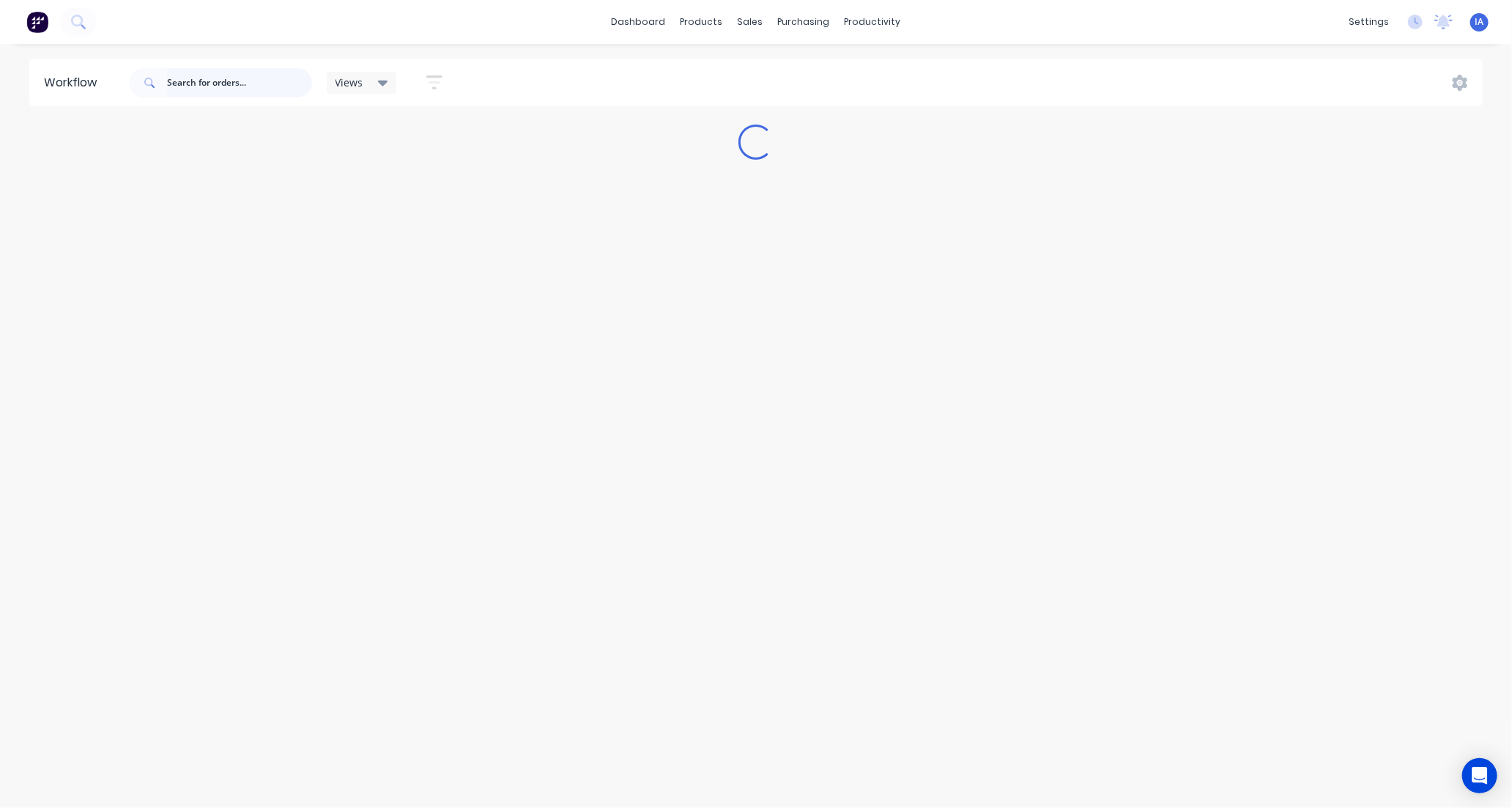
click at [210, 82] on input "text" at bounding box center [239, 82] width 145 height 29
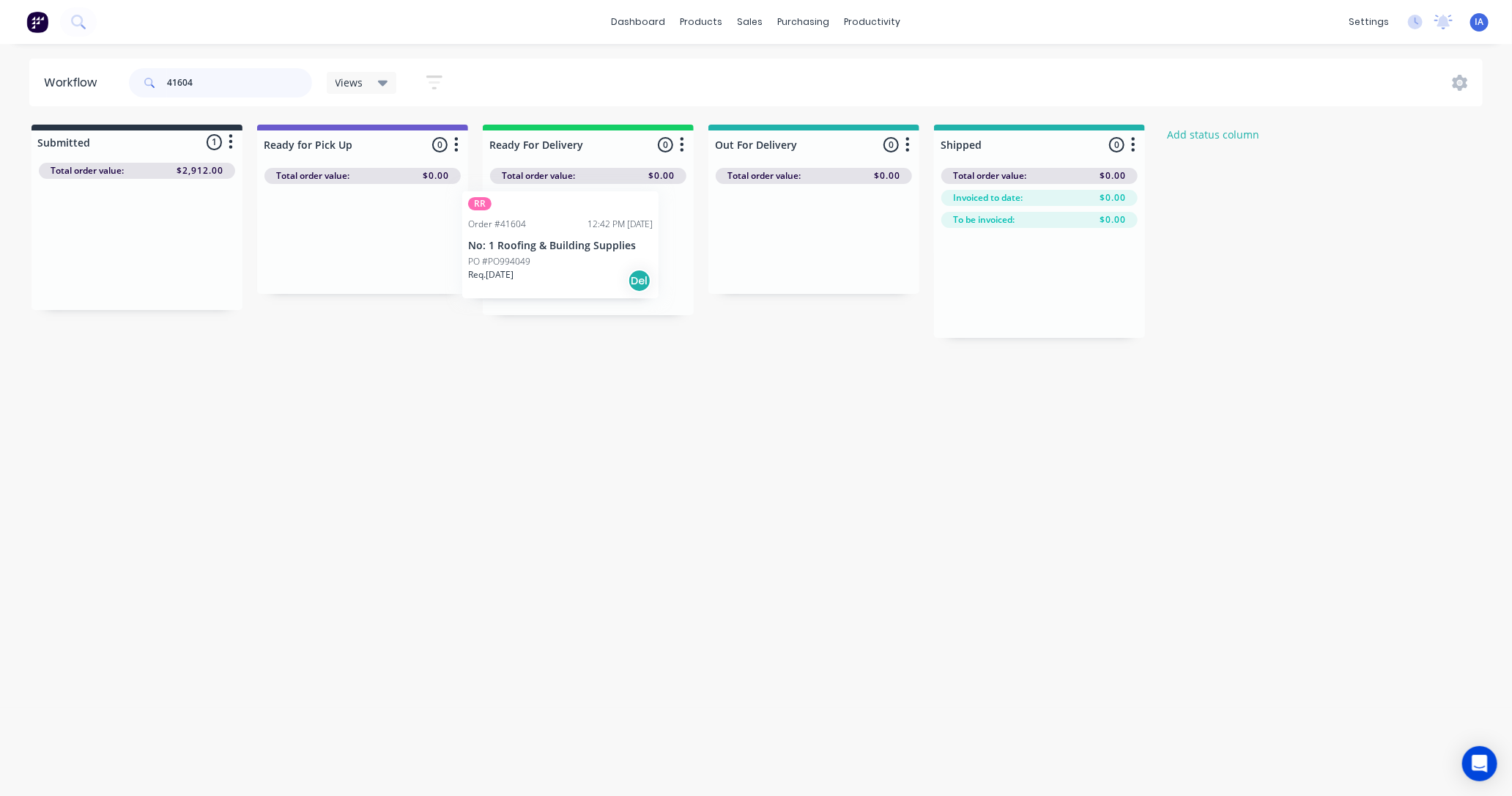
drag, startPoint x: 162, startPoint y: 251, endPoint x: 594, endPoint y: 250, distance: 432.0
click at [594, 250] on div "Submitted 1 Status colour #273444 hex #273444 Save Cancel Summaries Total order…" at bounding box center [786, 231] width 1594 height 214
type input "4"
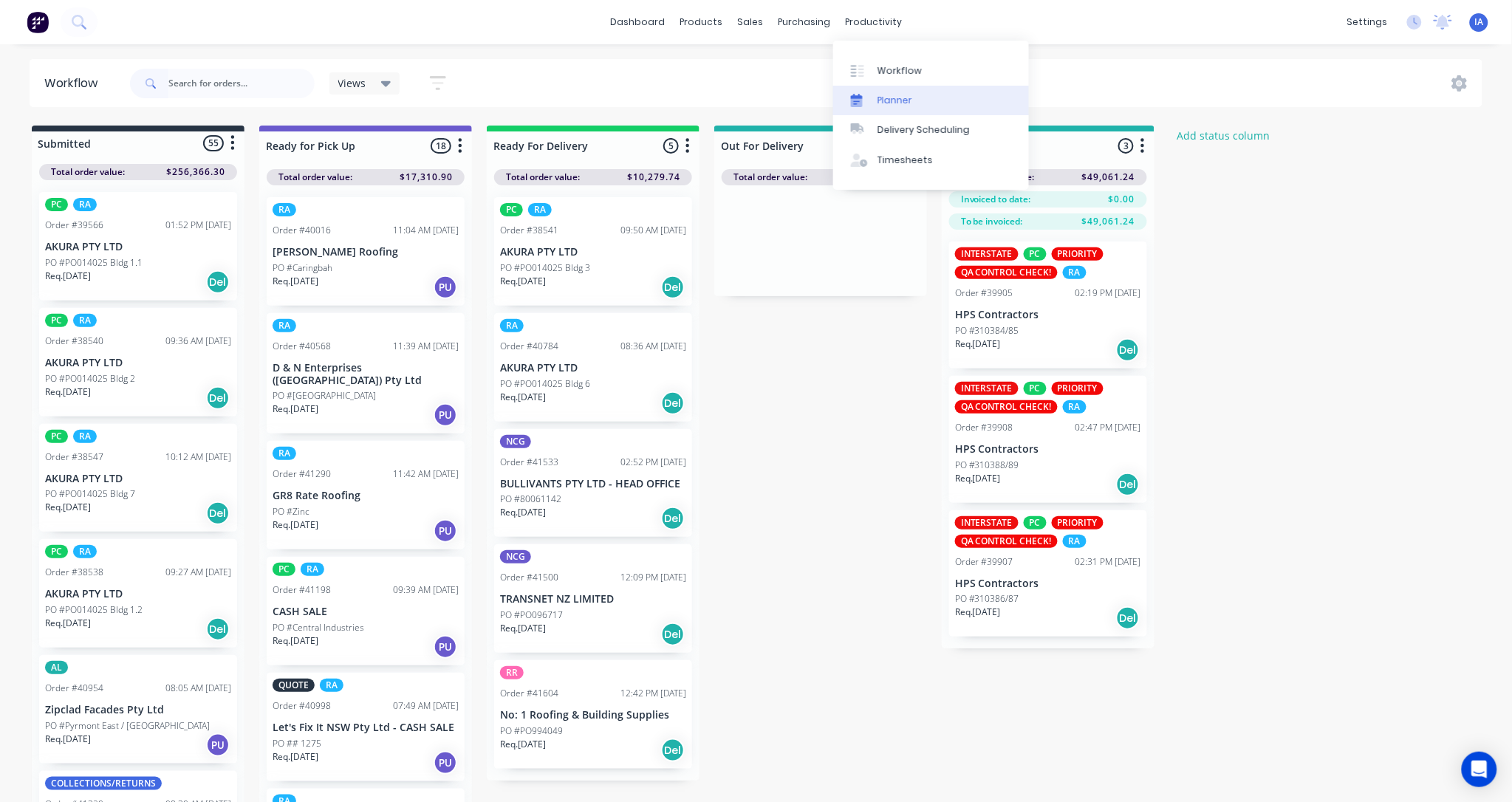
click at [902, 101] on div "Planner" at bounding box center [894, 100] width 35 height 14
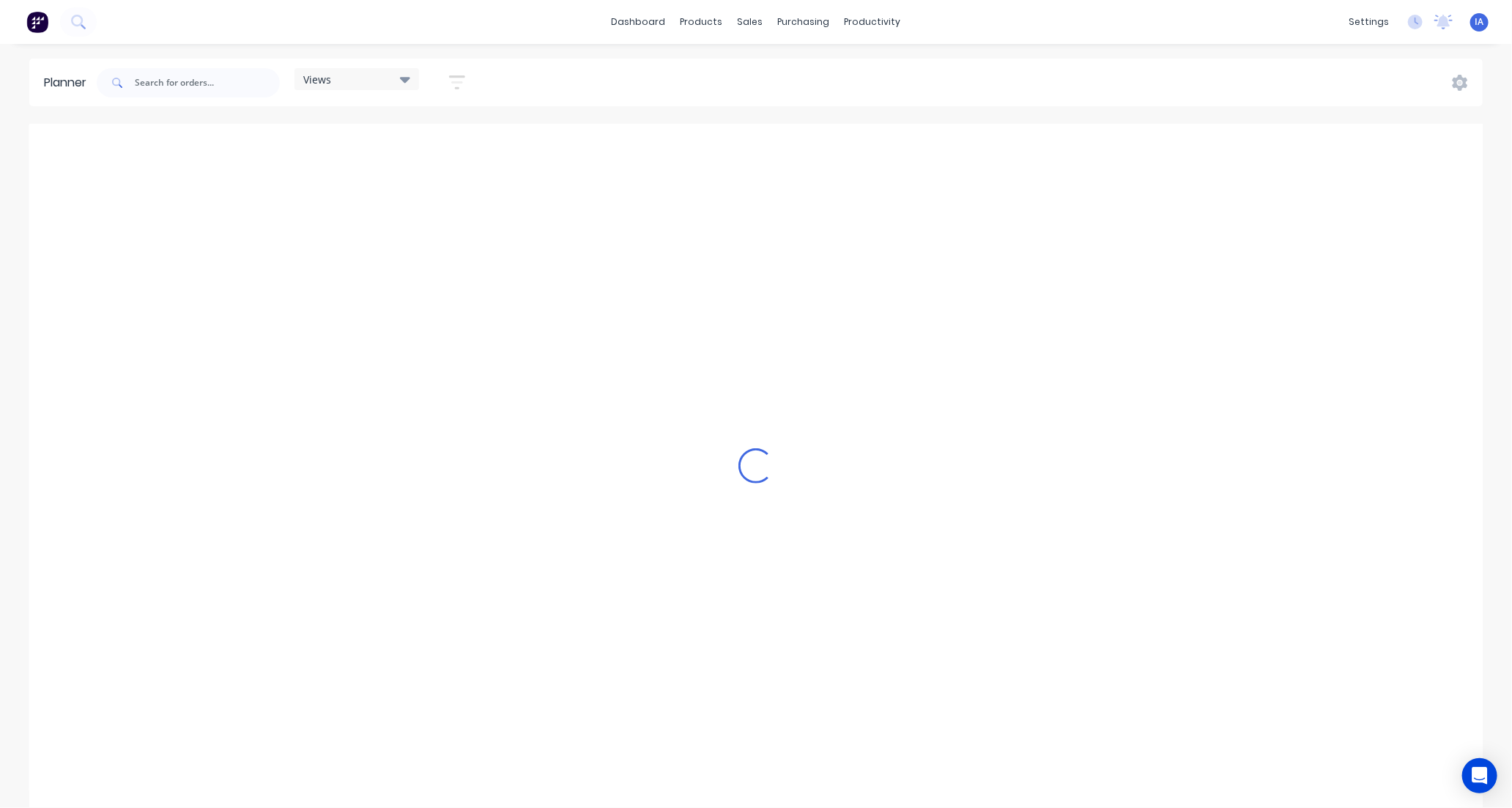
scroll to position [0, 3049]
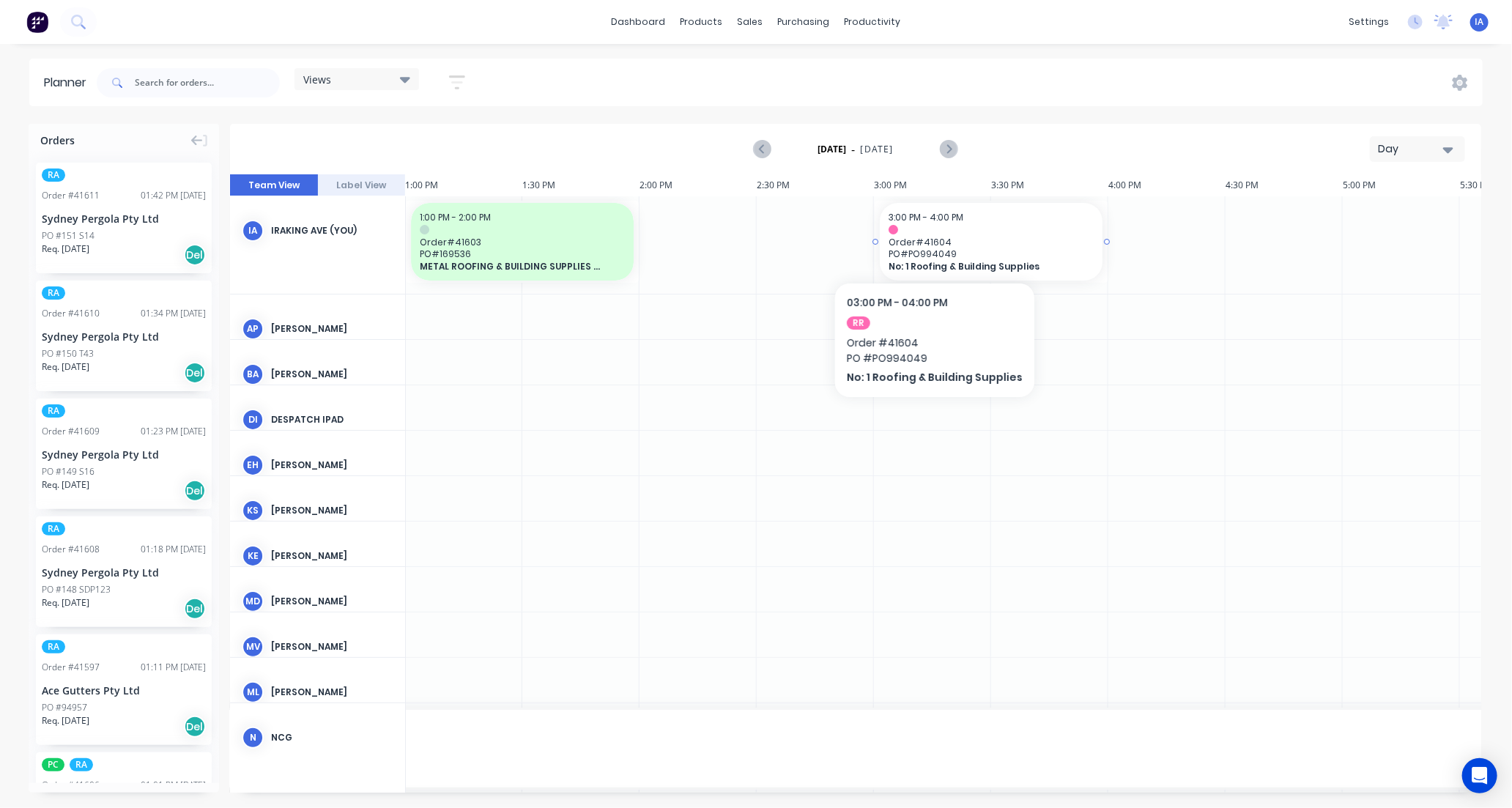
click at [929, 238] on span "Order # 41604" at bounding box center [991, 242] width 205 height 11
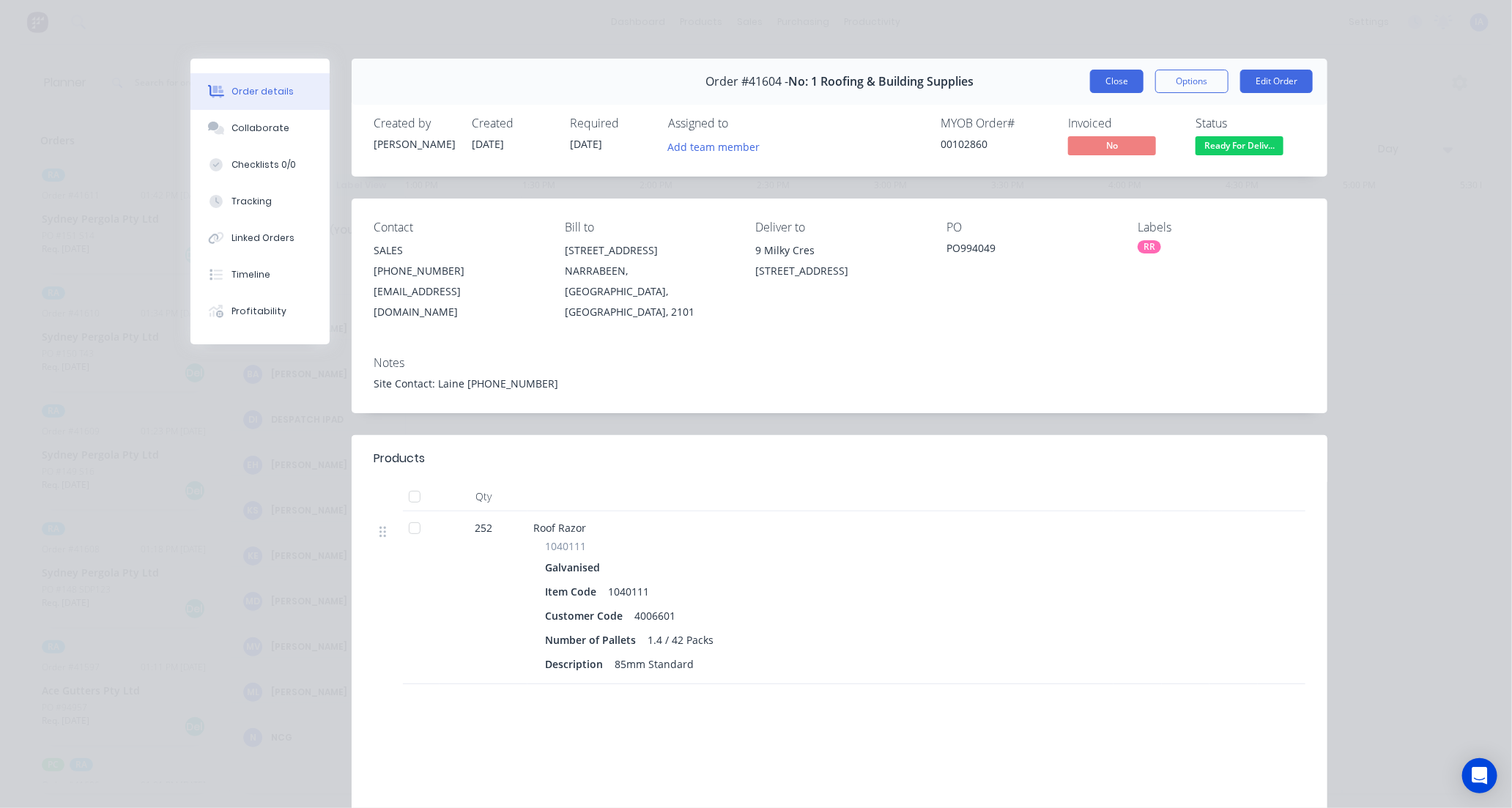
click at [1105, 82] on button "Close" at bounding box center [1117, 81] width 54 height 23
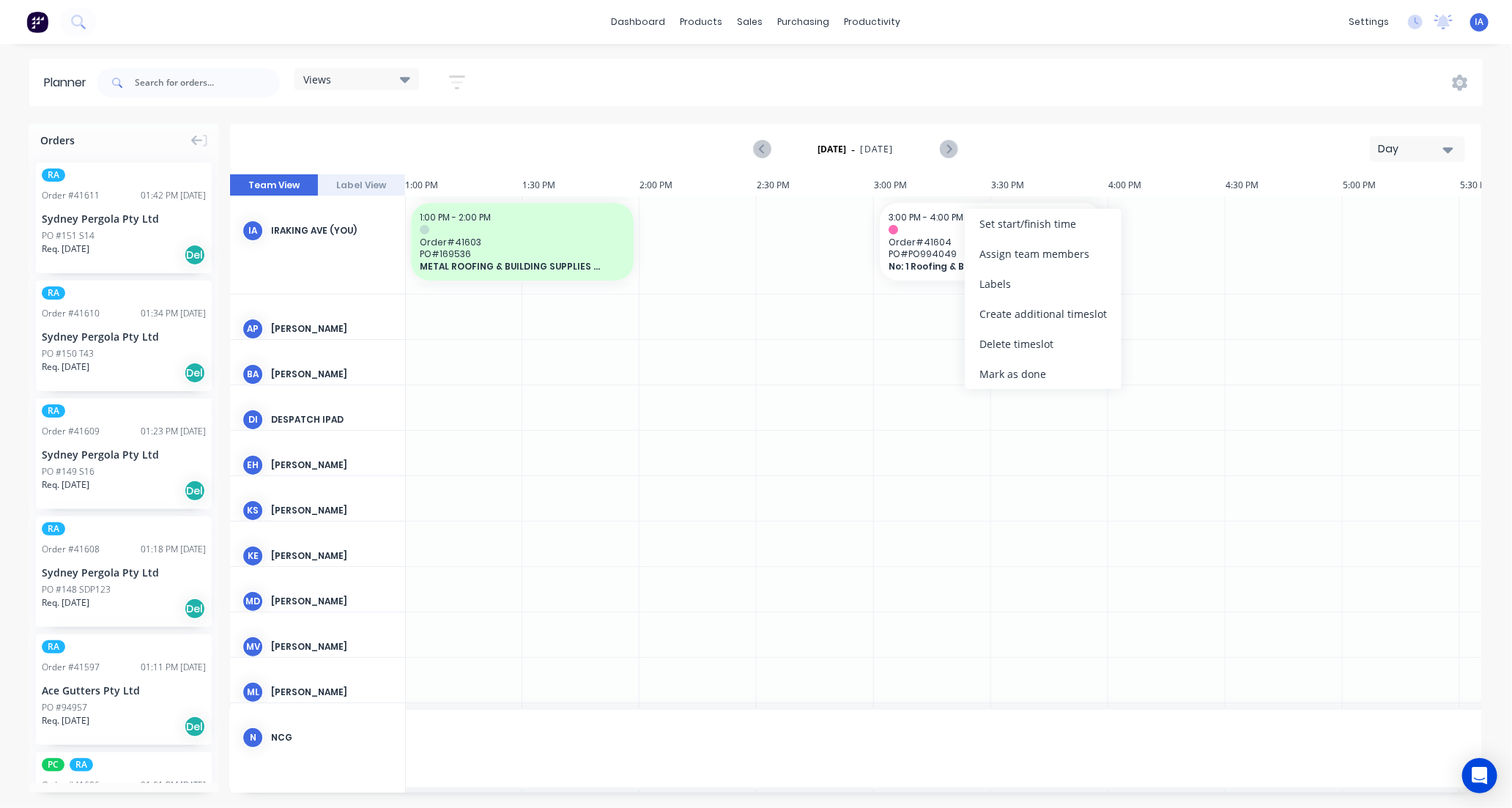
click at [998, 368] on div "Mark as done" at bounding box center [1043, 374] width 157 height 30
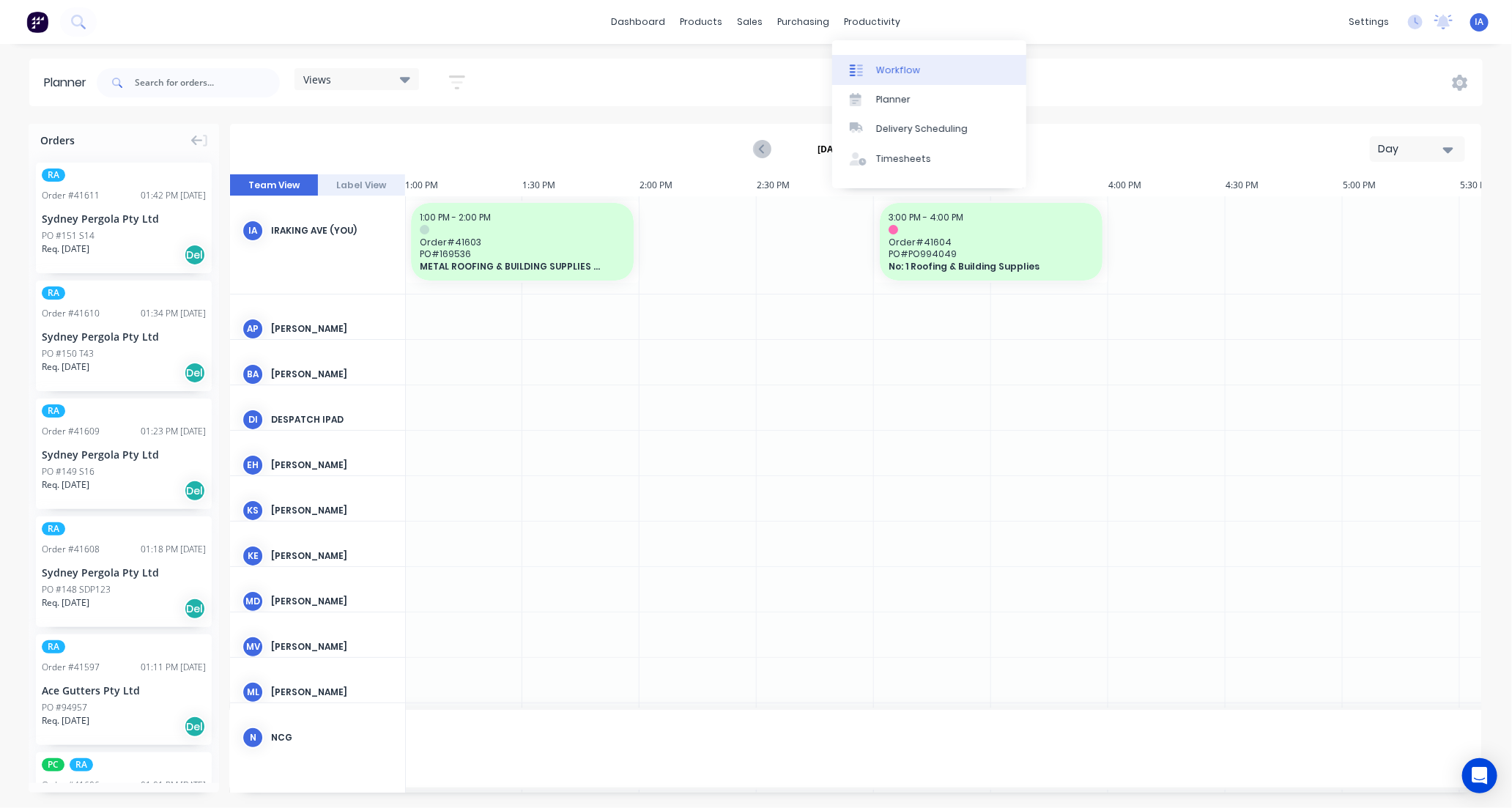
click at [904, 64] on div "Workflow" at bounding box center [898, 70] width 44 height 13
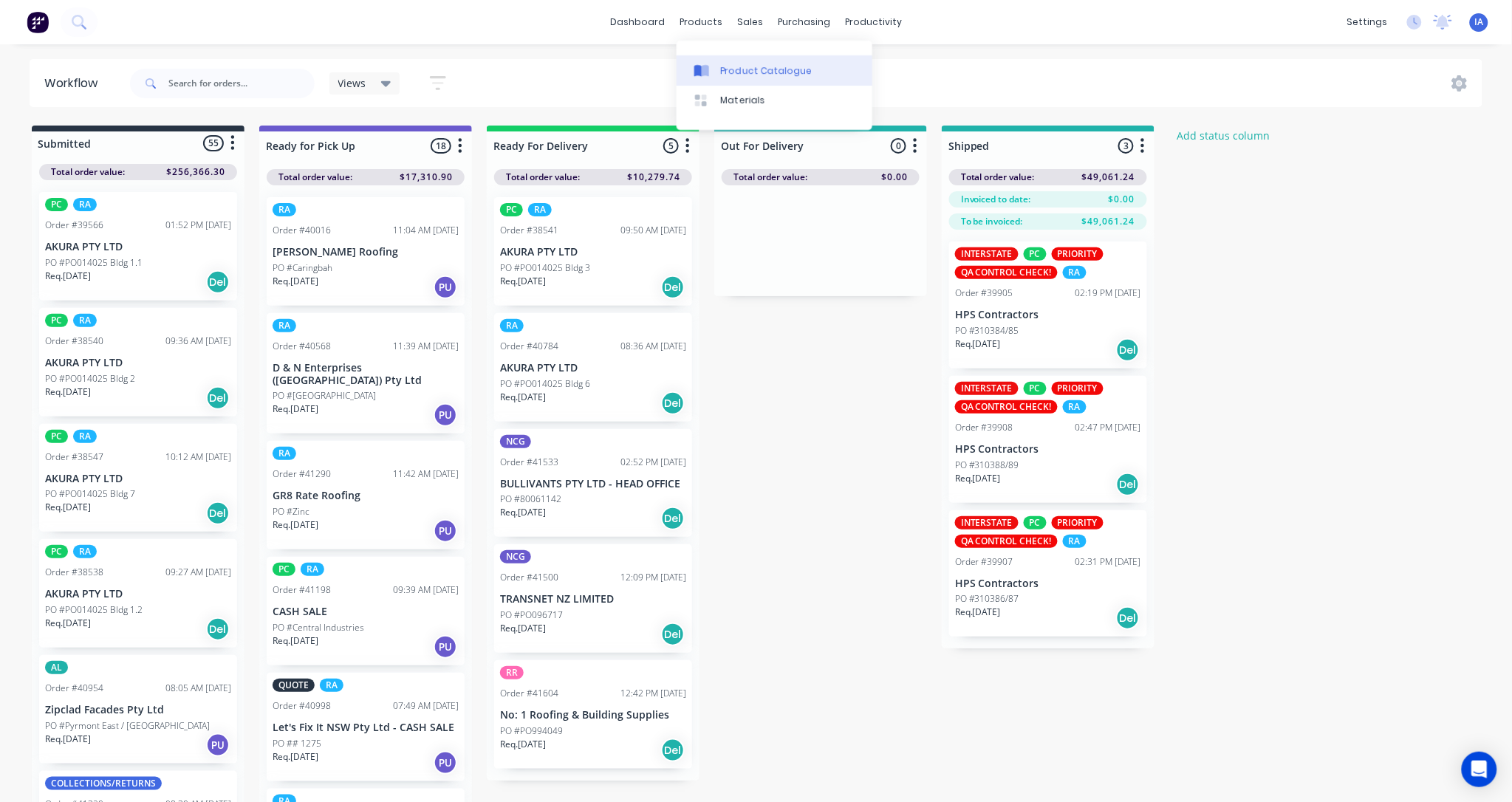
click at [740, 64] on div "Product Catalogue" at bounding box center [767, 71] width 91 height 14
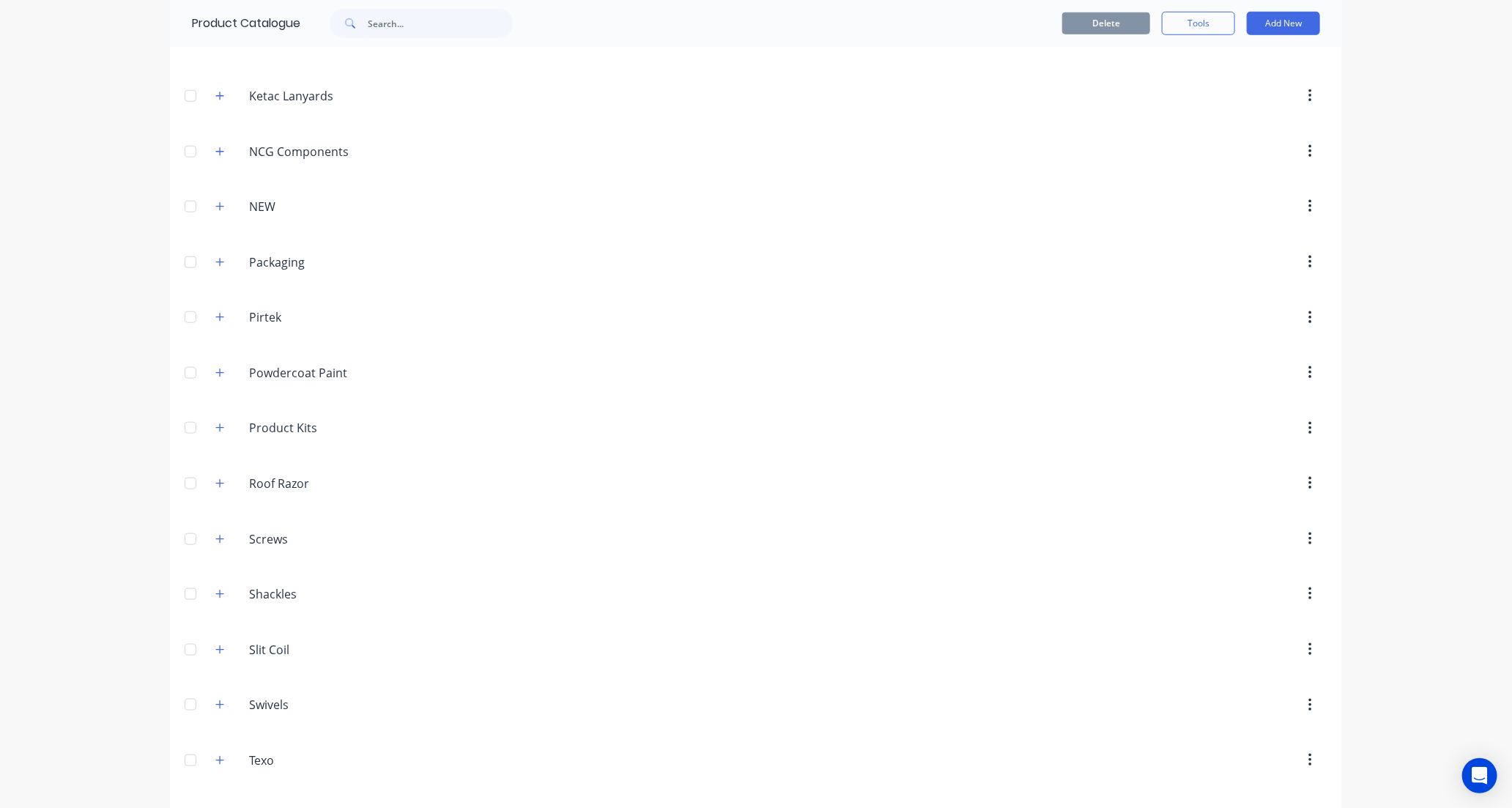
scroll to position [895, 0]
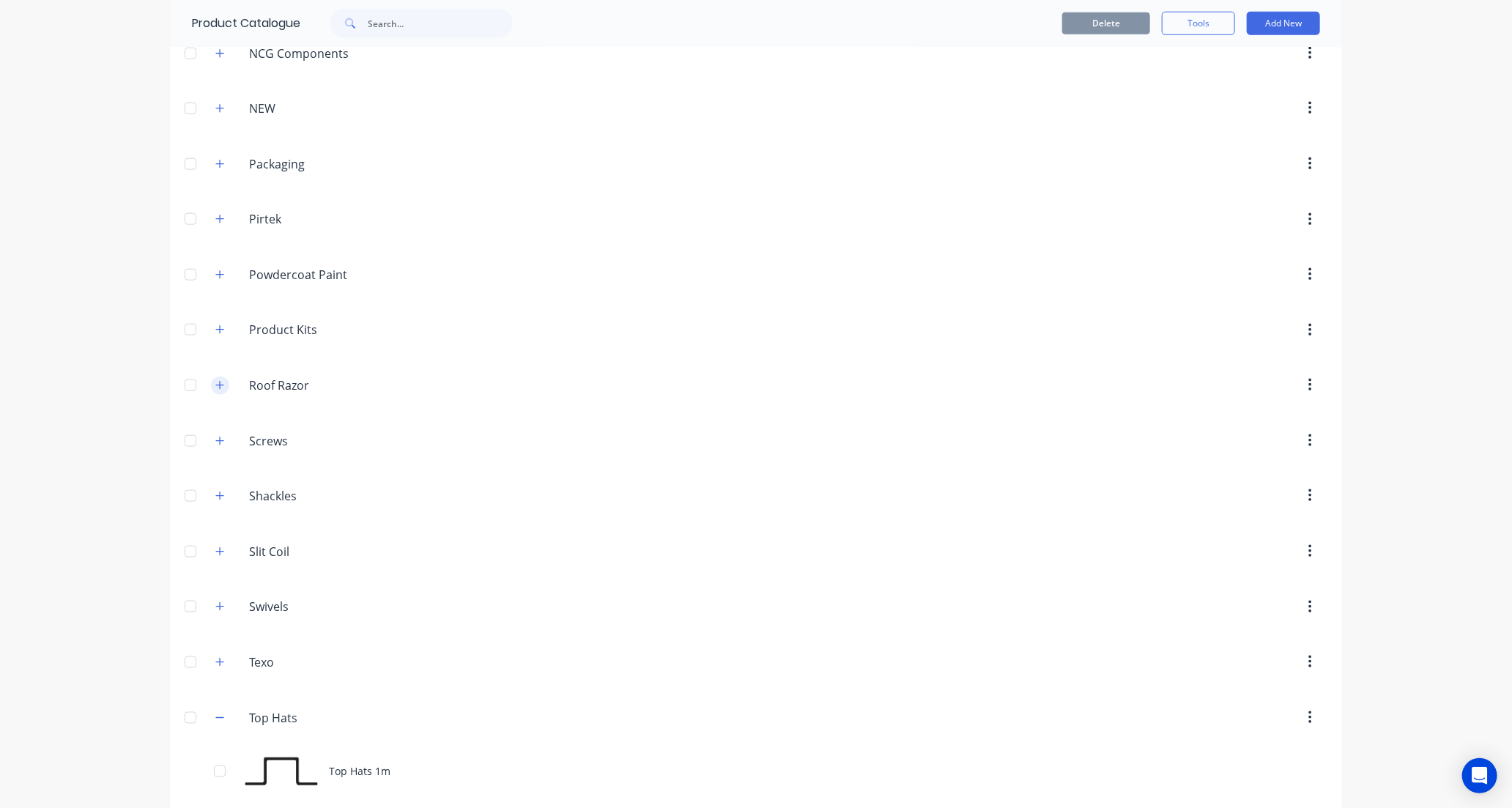
click at [218, 389] on icon "button" at bounding box center [220, 385] width 8 height 8
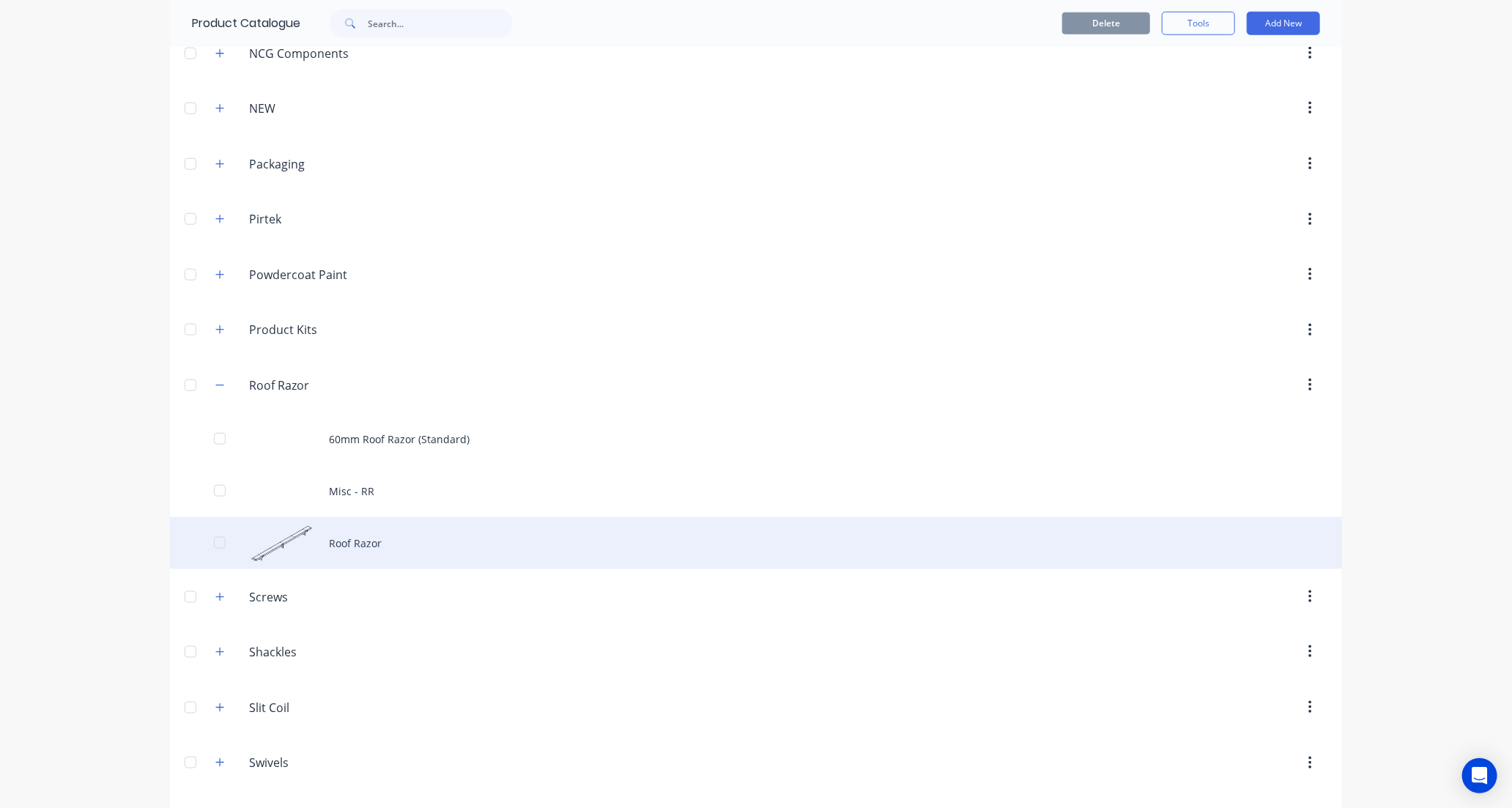
click at [424, 553] on div "Roof Razor" at bounding box center [756, 543] width 1173 height 52
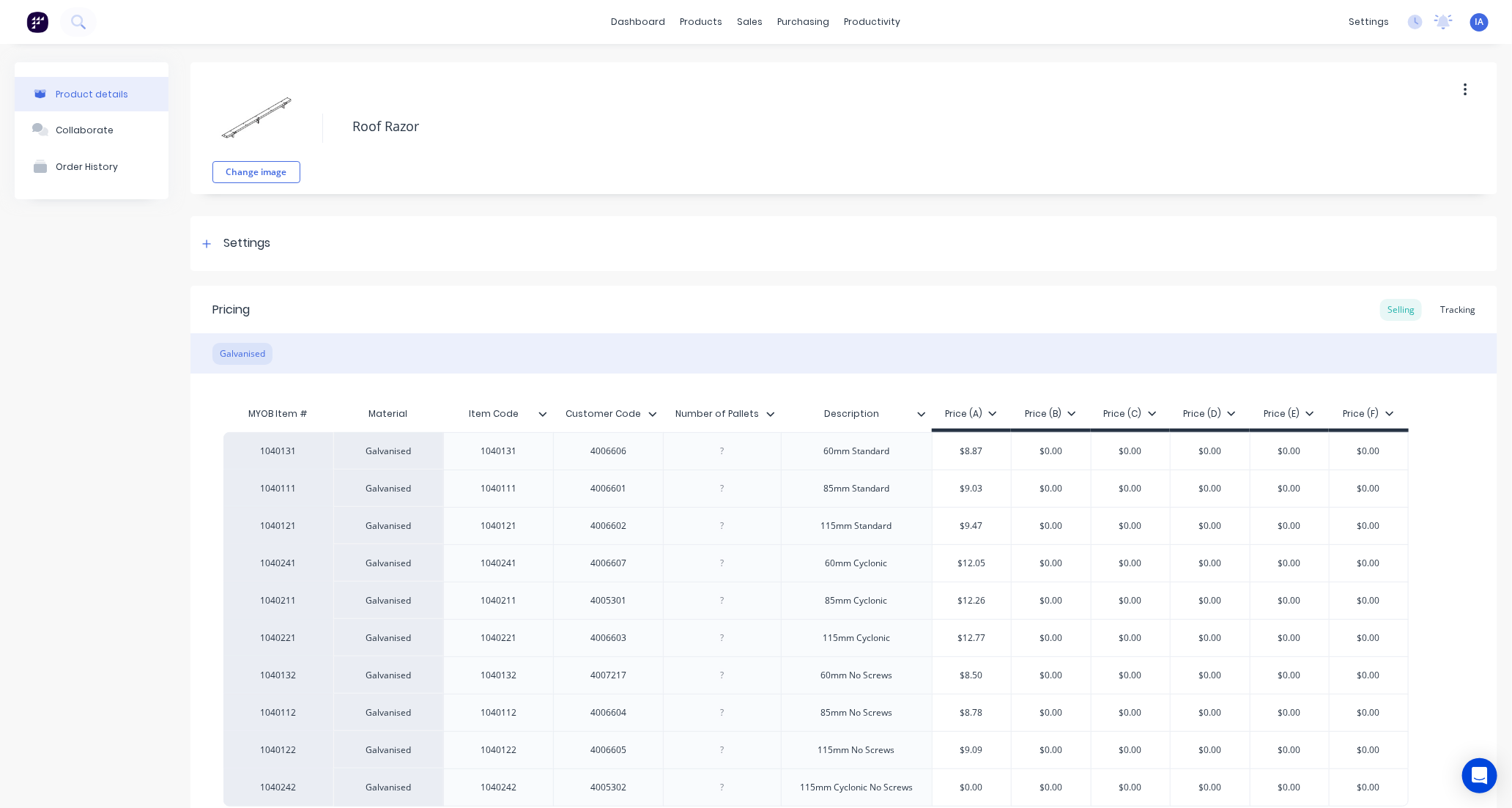
type textarea "x"
click at [1449, 305] on div "Tracking" at bounding box center [1458, 310] width 49 height 22
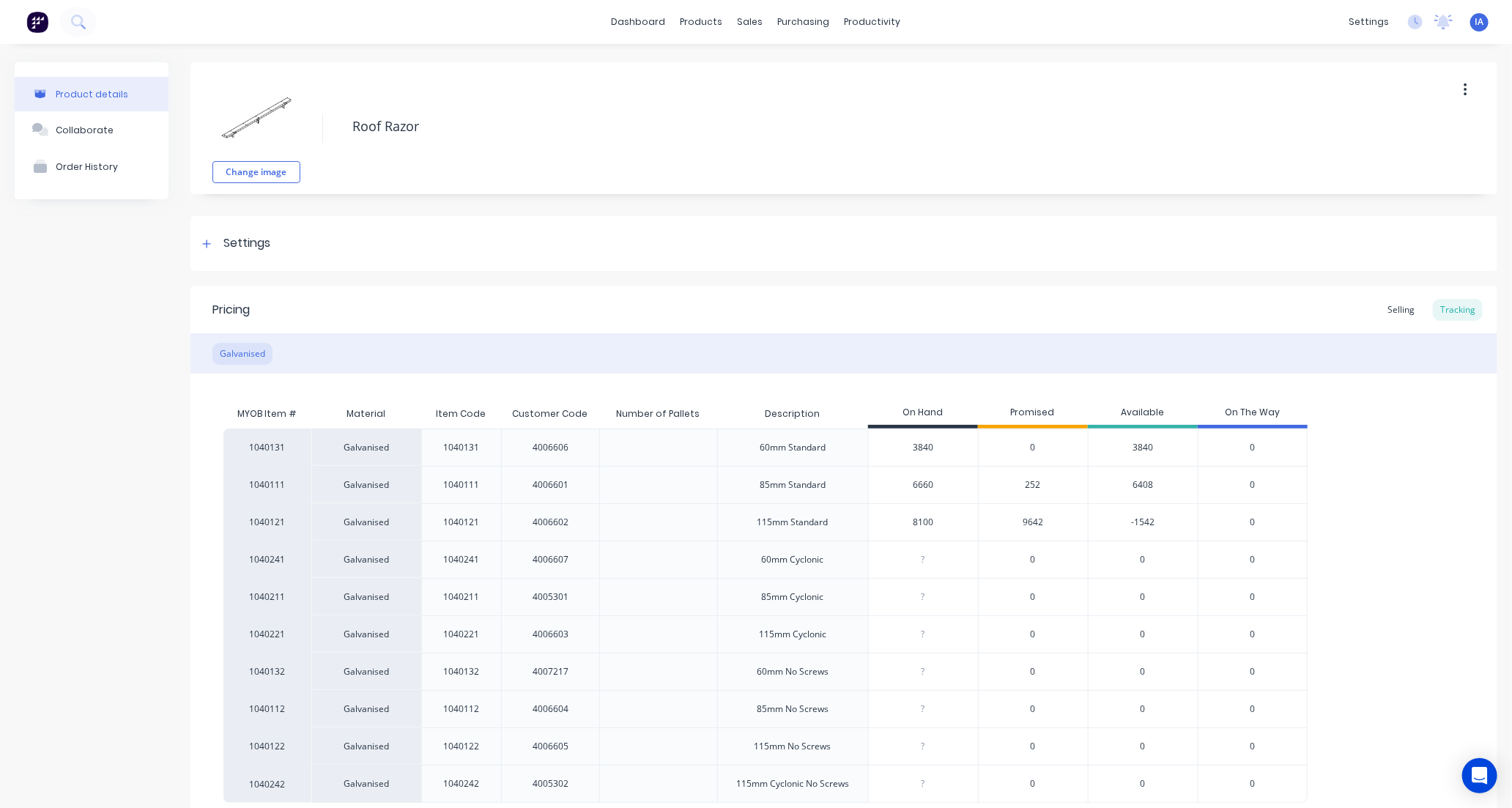
click at [916, 486] on input "6660" at bounding box center [923, 485] width 109 height 13
type input "6"
type textarea "x"
type input "6912"
type textarea "x"
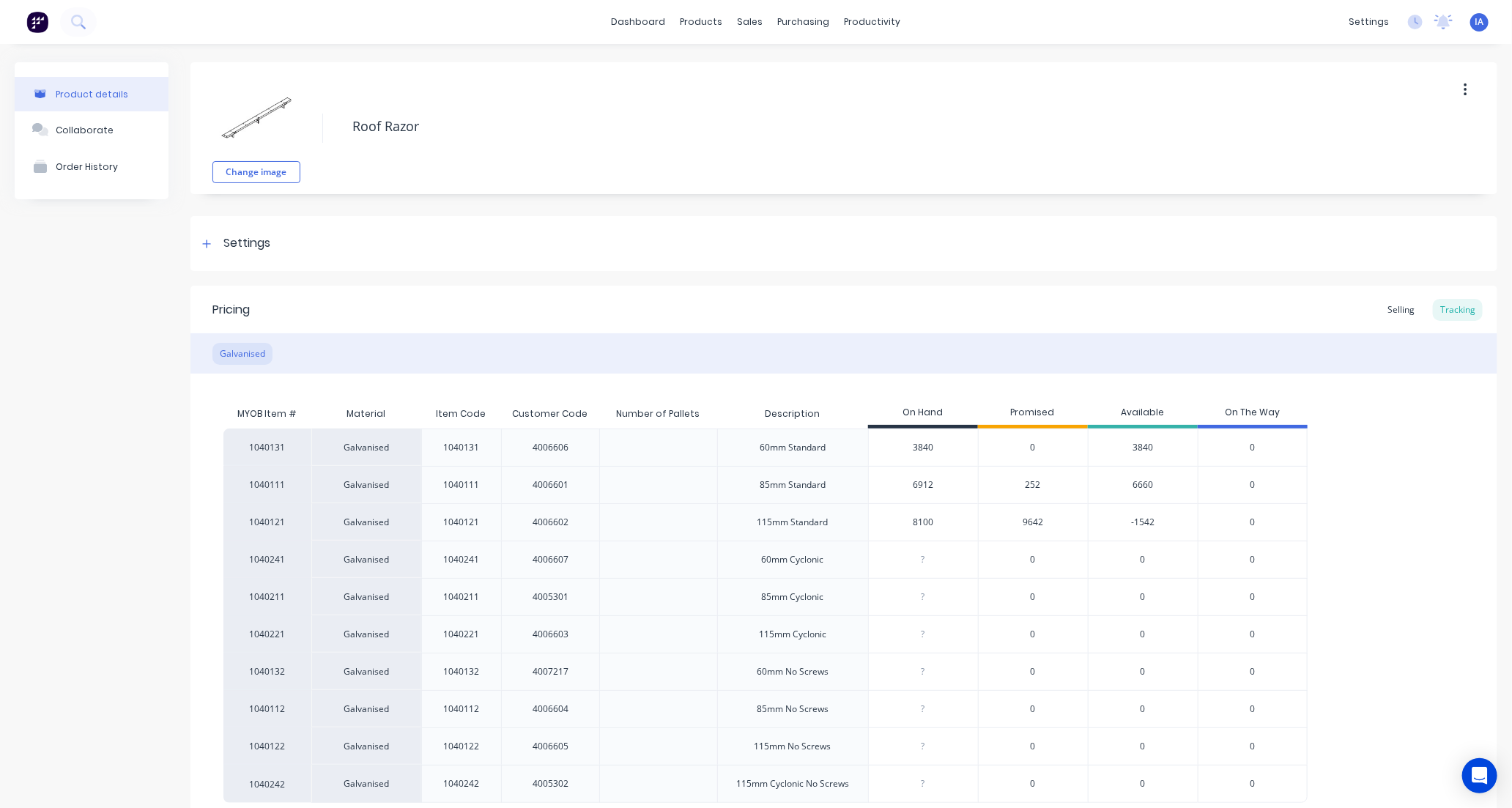
click at [910, 485] on input "6912" at bounding box center [923, 485] width 109 height 13
type input "6912"
click at [1407, 566] on div "1040131 Galvanised 1040131 4006606 60mm Standard 3840 0 3840 0 1040111 Galvanis…" at bounding box center [844, 615] width 1241 height 374
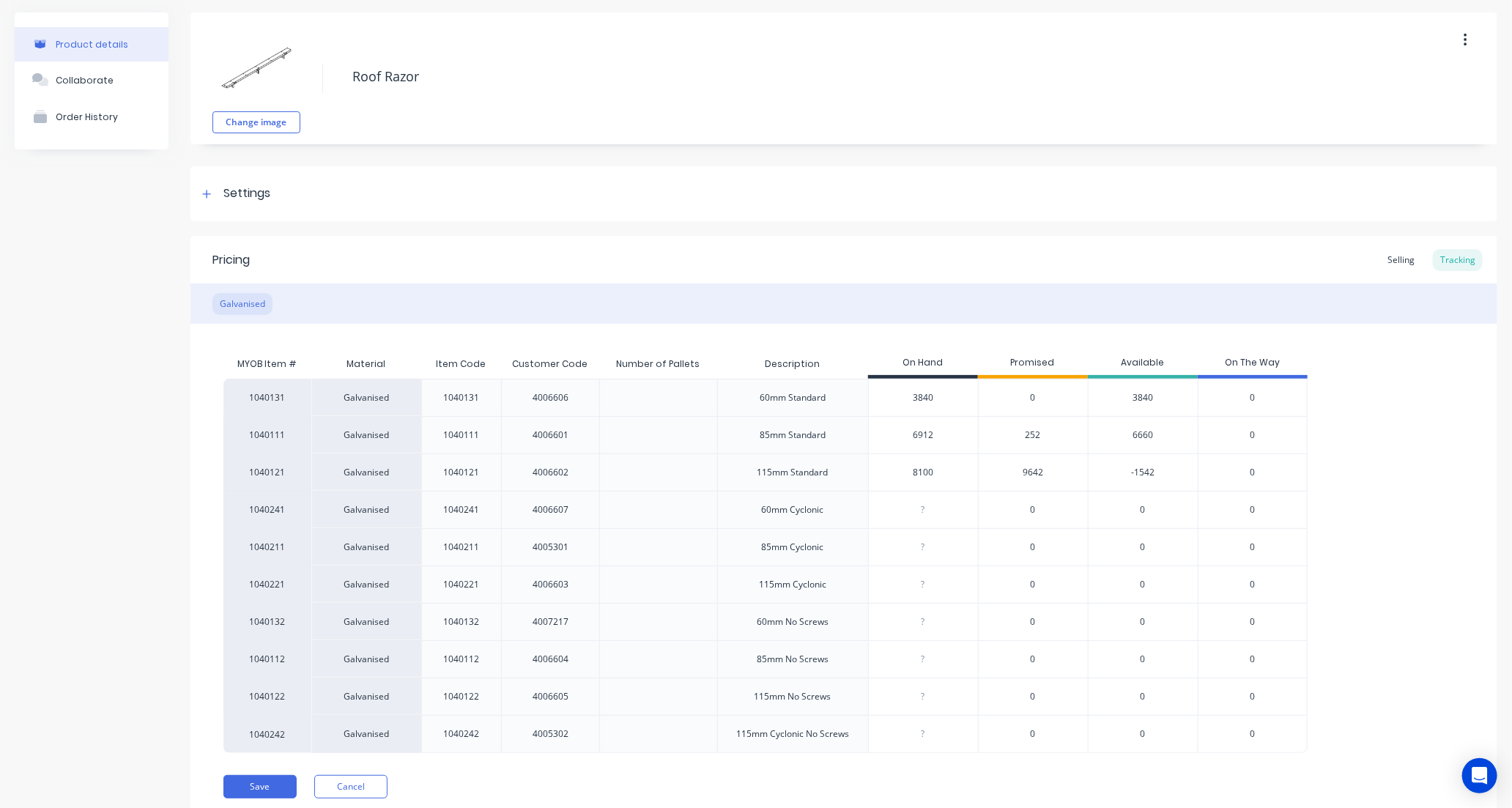
scroll to position [103, 0]
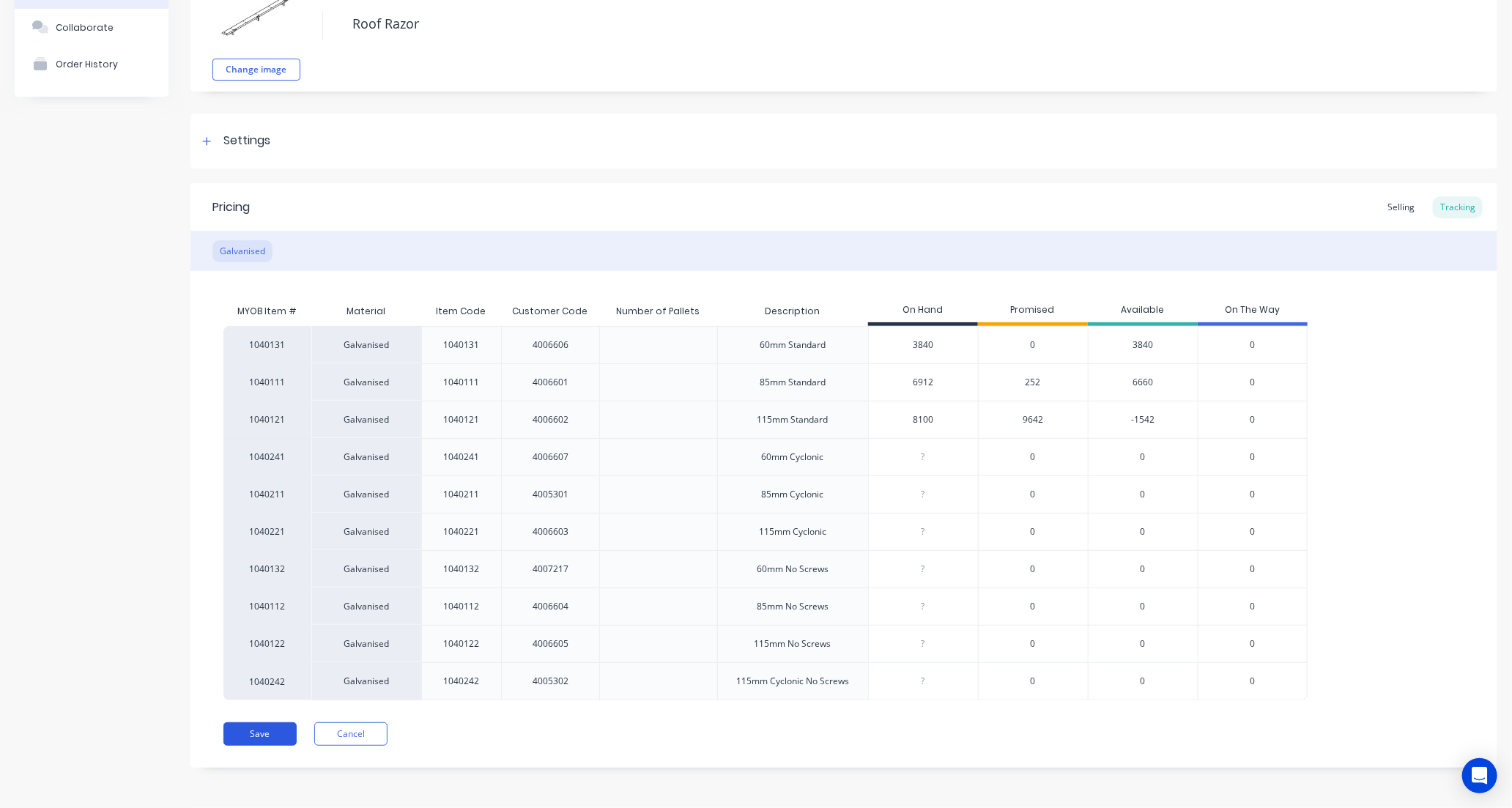
click at [260, 733] on button "Save" at bounding box center [260, 734] width 73 height 23
type textarea "x"
